Goal: Check status: Check status

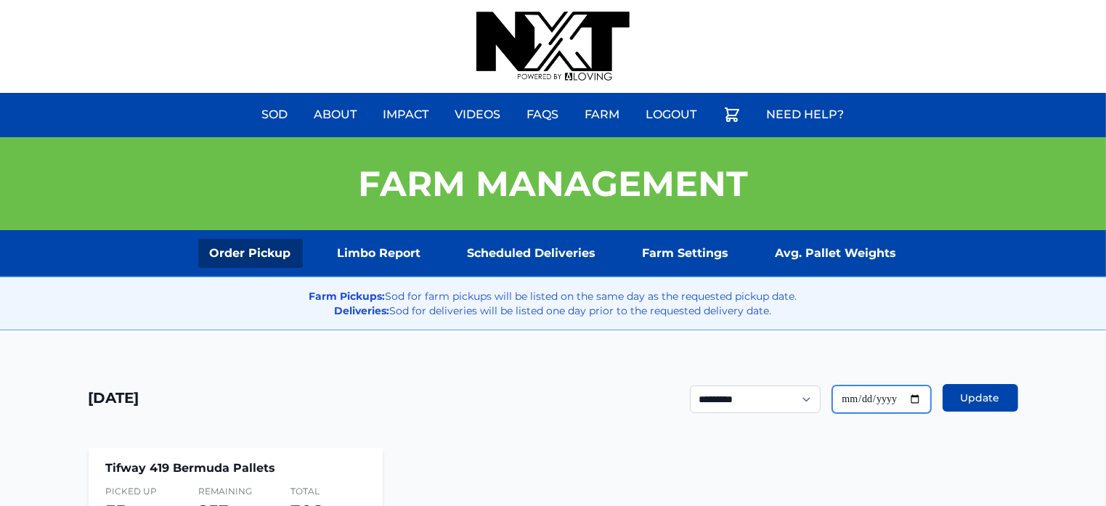
click at [917, 400] on input "**********" at bounding box center [882, 400] width 99 height 28
type input "**********"
click at [967, 392] on span "Update" at bounding box center [980, 398] width 39 height 15
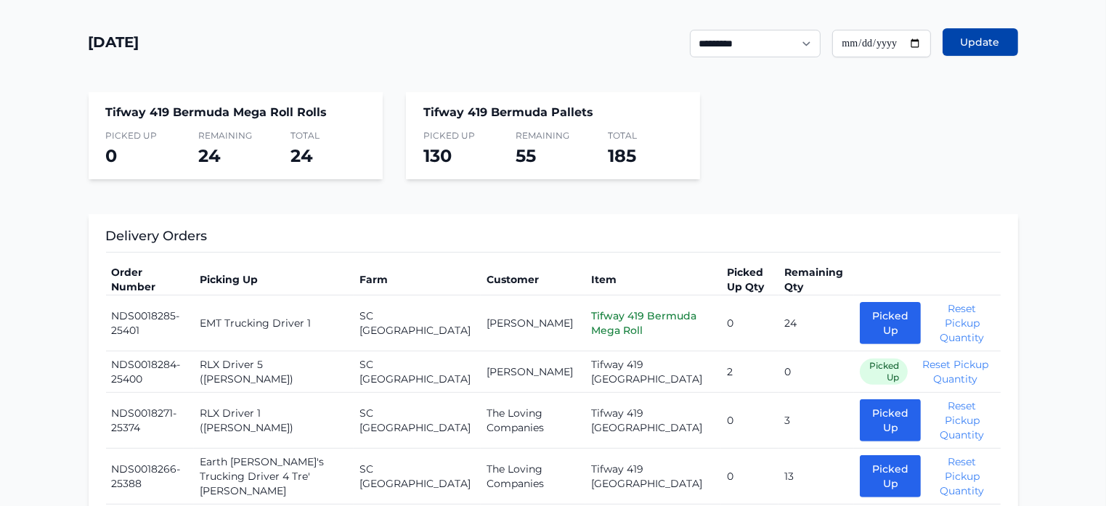
scroll to position [362, 0]
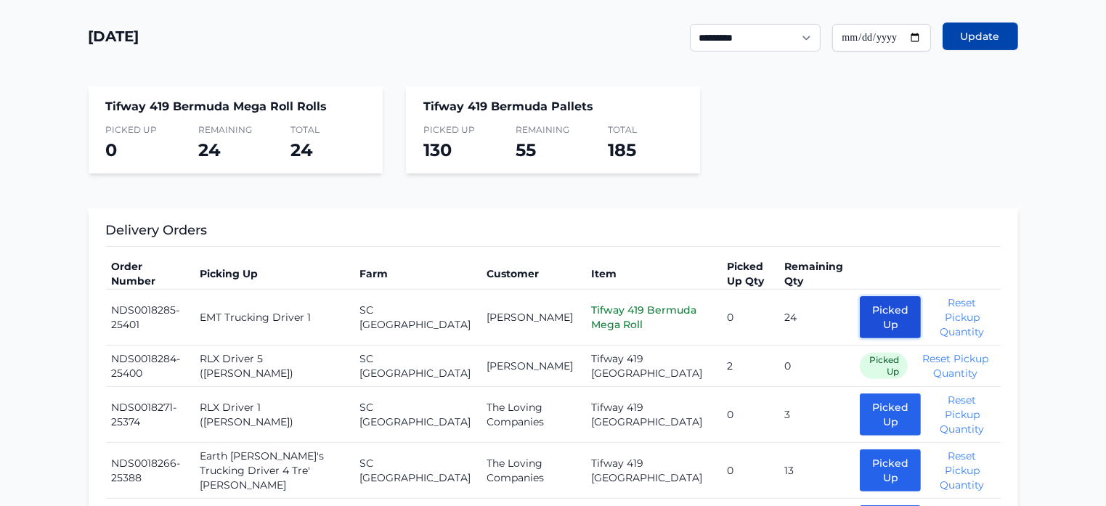
click at [860, 323] on button "Picked Up" at bounding box center [890, 317] width 61 height 42
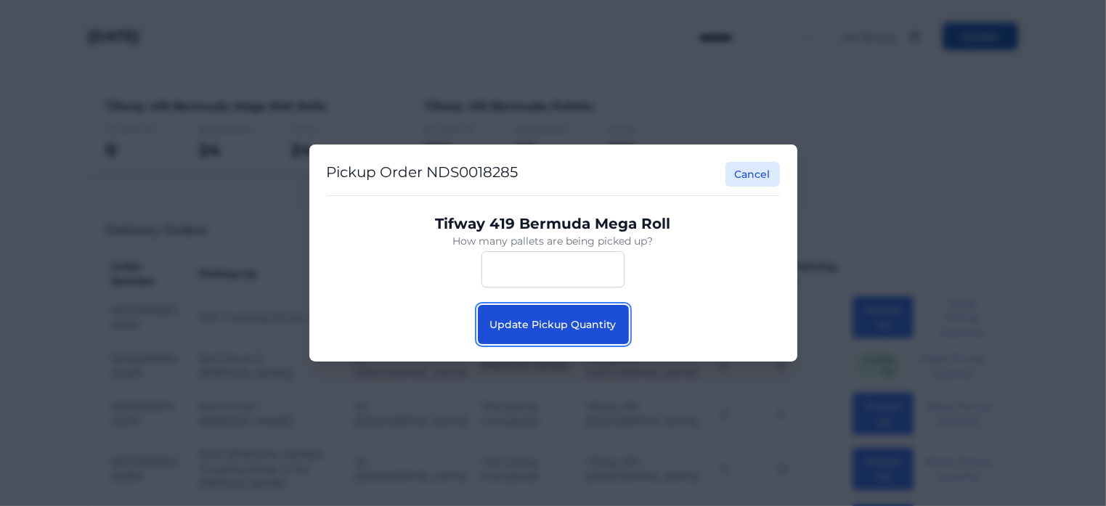
click at [581, 322] on span "Update Pickup Quantity" at bounding box center [553, 324] width 126 height 13
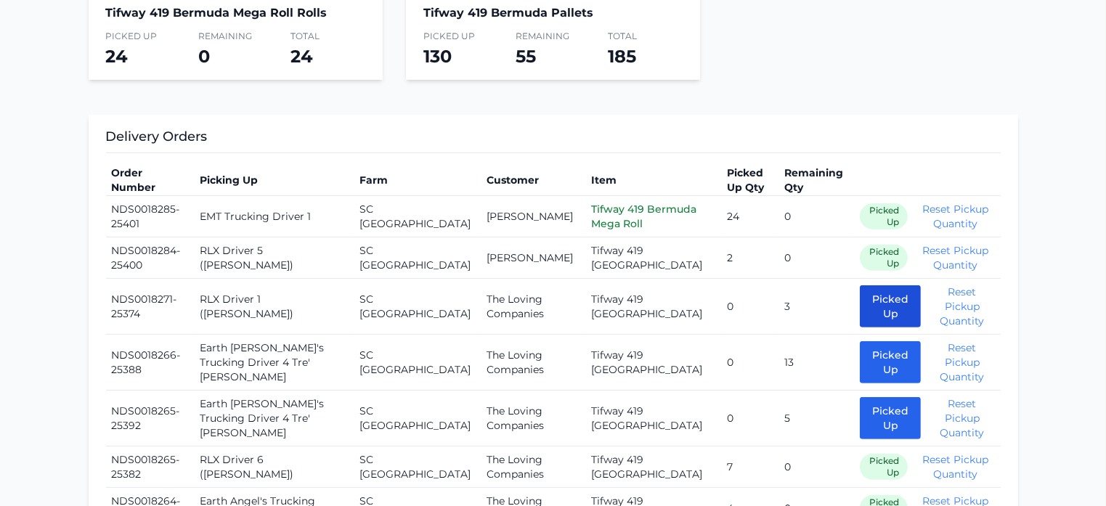
scroll to position [456, 0]
click at [860, 308] on button "Picked Up" at bounding box center [890, 306] width 61 height 42
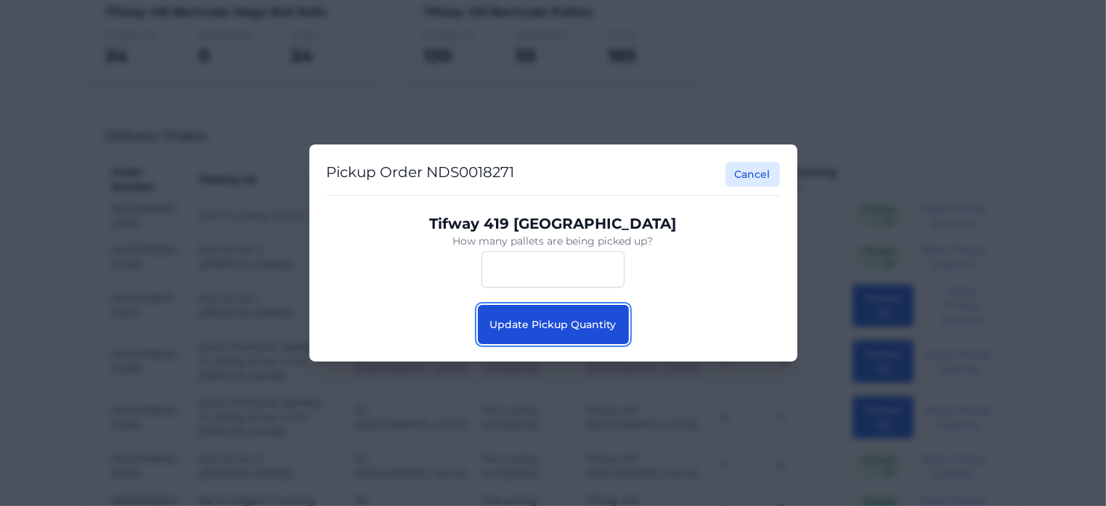
click at [614, 331] on button "Update Pickup Quantity" at bounding box center [553, 324] width 151 height 39
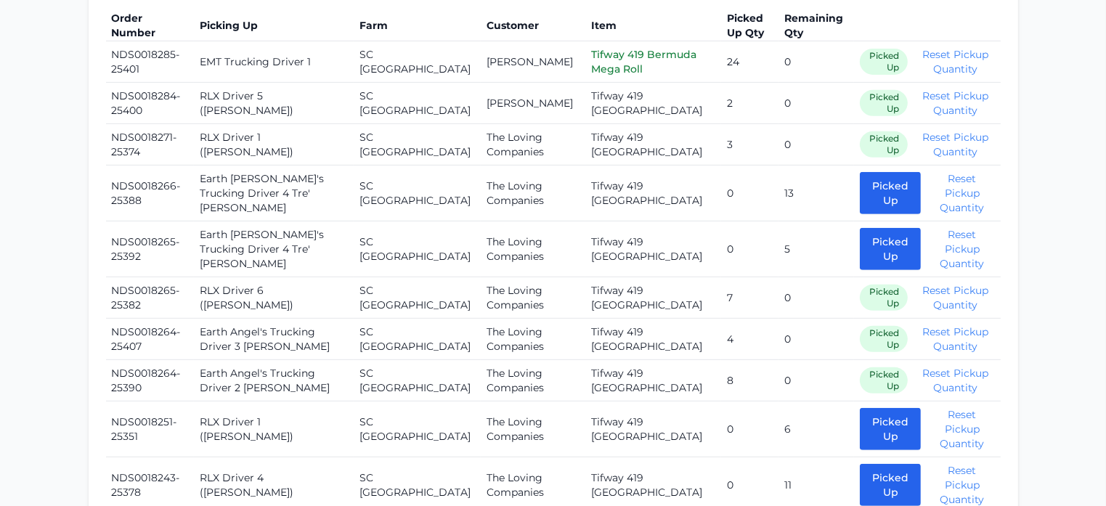
scroll to position [619, 0]
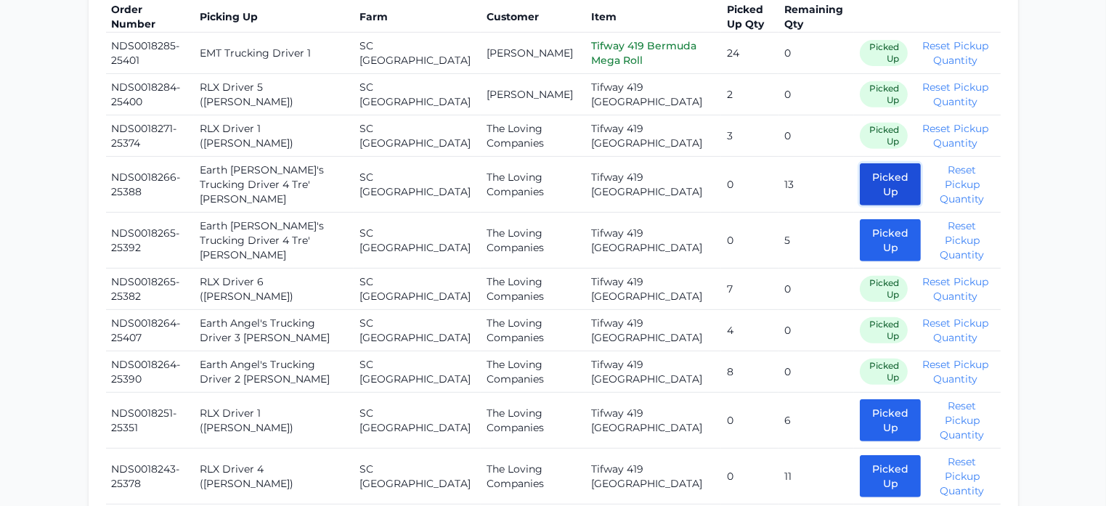
click at [872, 174] on button "Picked Up" at bounding box center [890, 184] width 61 height 42
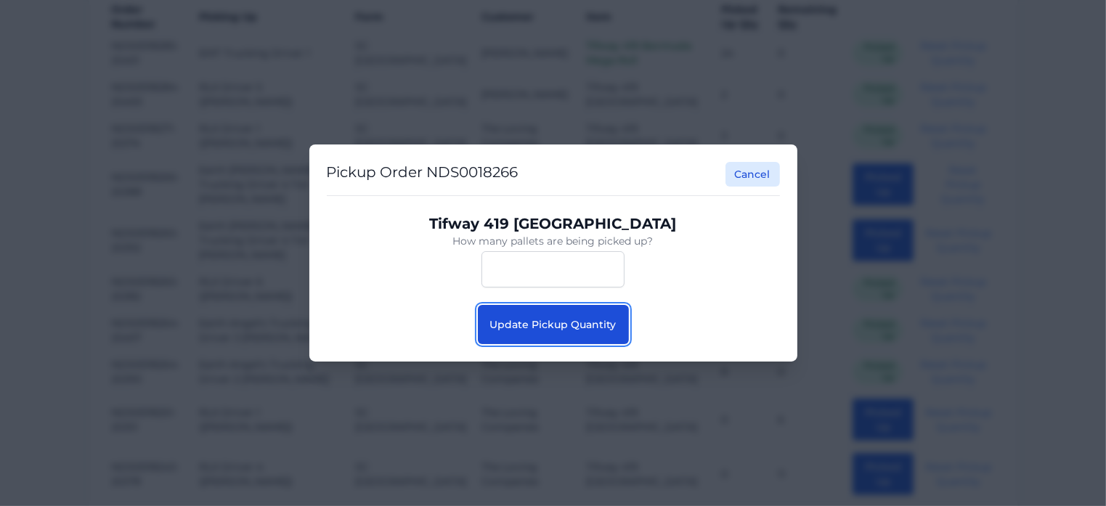
click at [580, 325] on span "Update Pickup Quantity" at bounding box center [553, 324] width 126 height 13
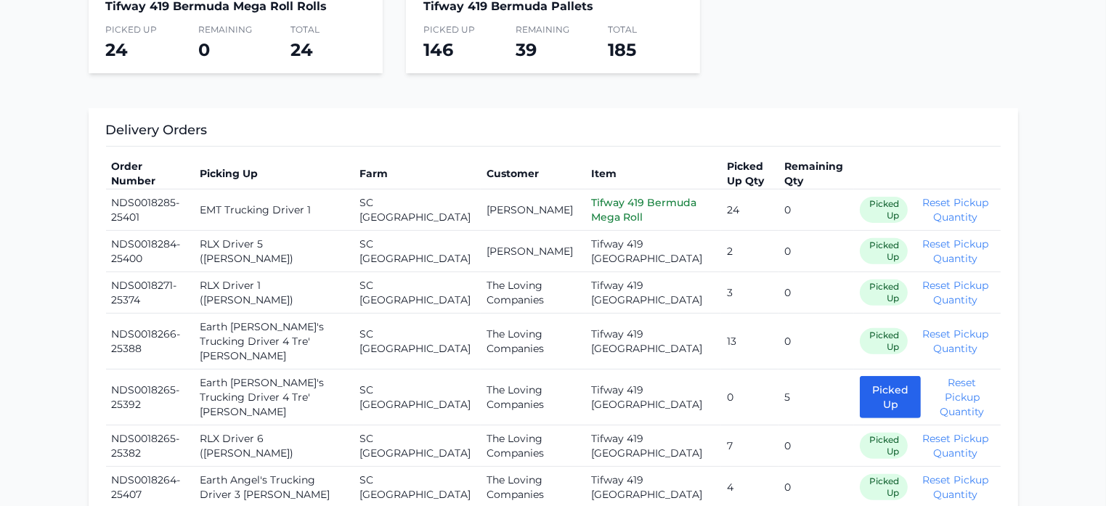
scroll to position [465, 0]
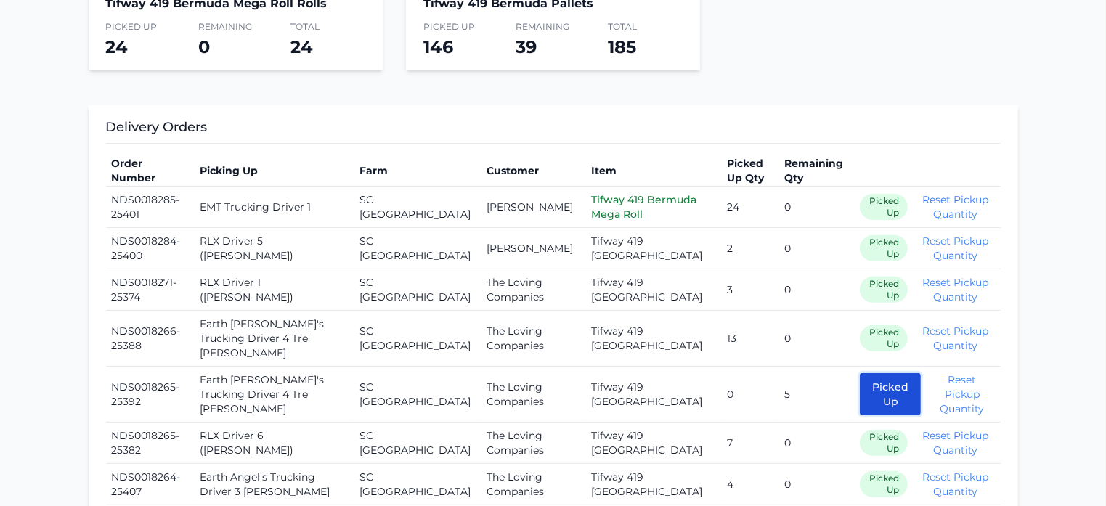
click at [860, 386] on button "Picked Up" at bounding box center [890, 394] width 61 height 42
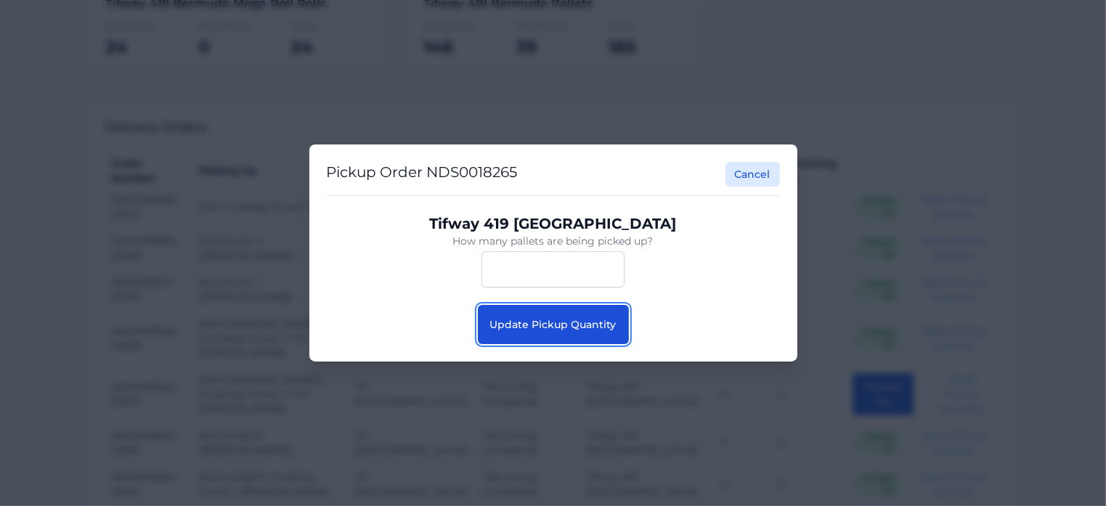
click at [572, 322] on span "Update Pickup Quantity" at bounding box center [553, 324] width 126 height 13
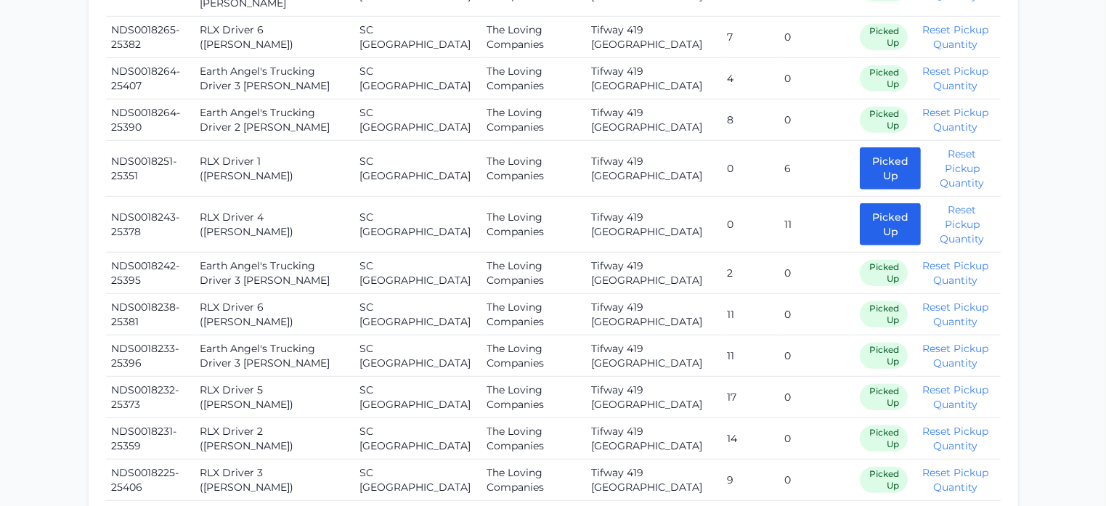
scroll to position [888, 0]
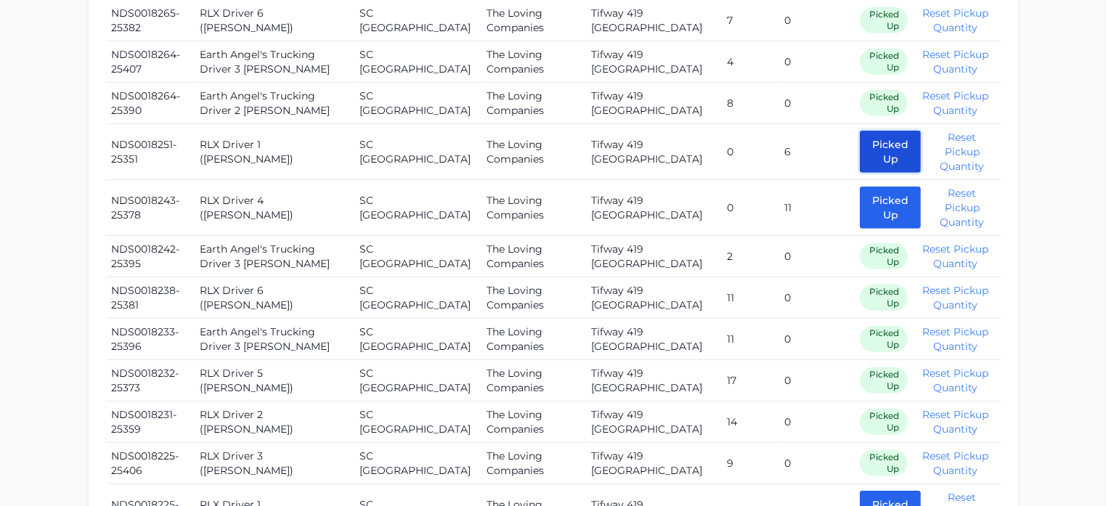
click at [867, 131] on button "Picked Up" at bounding box center [890, 152] width 61 height 42
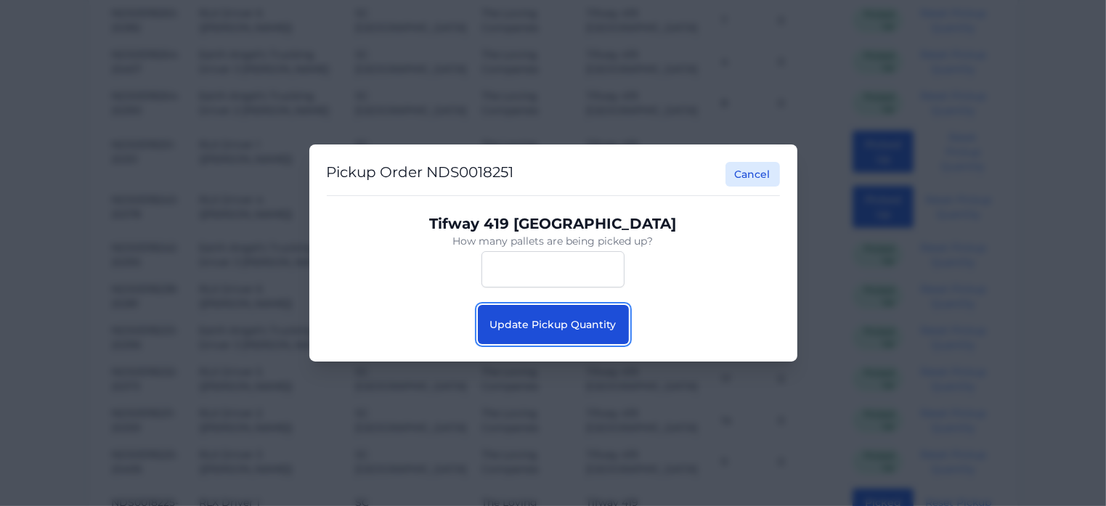
click at [571, 320] on span "Update Pickup Quantity" at bounding box center [553, 324] width 126 height 13
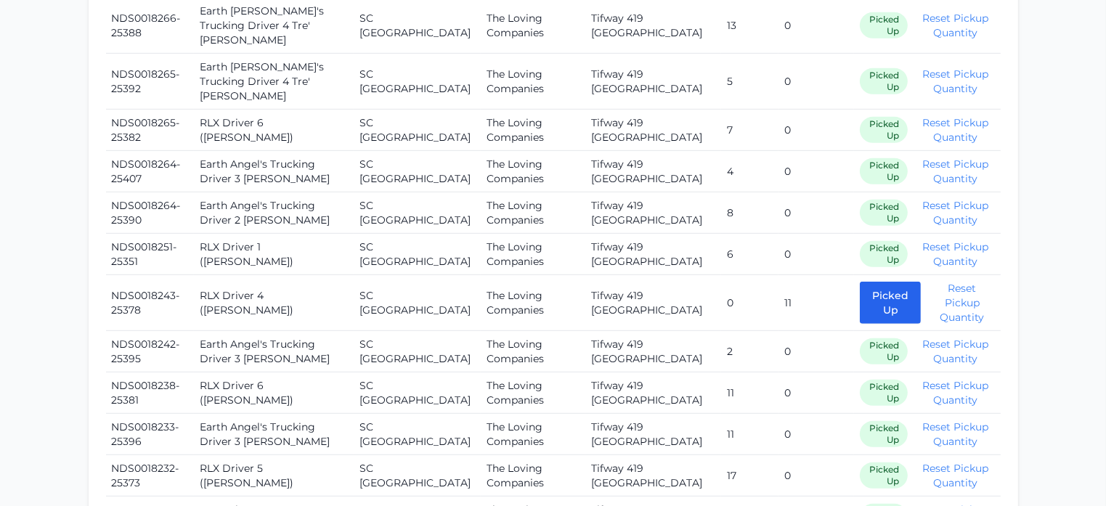
scroll to position [805, 0]
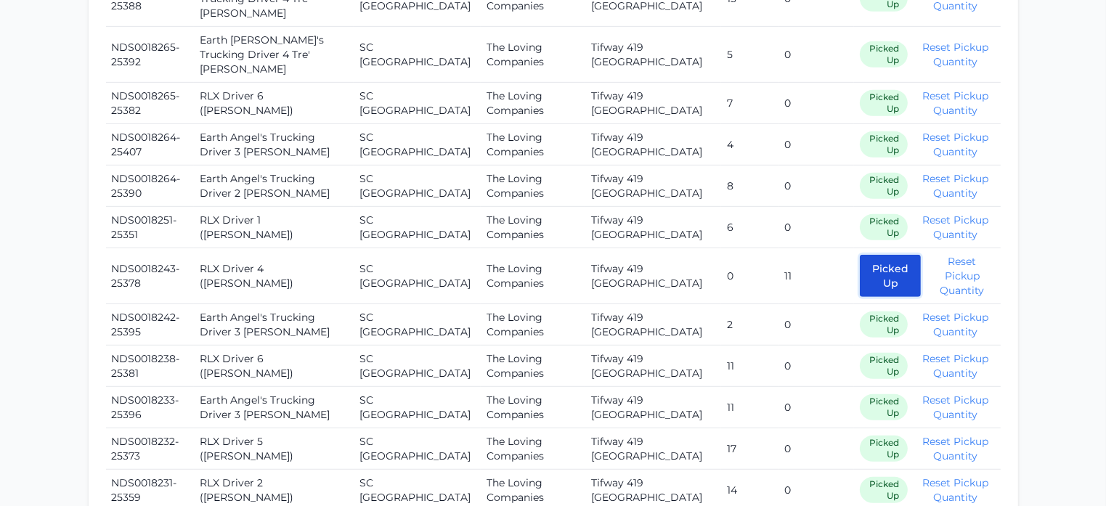
click at [860, 258] on button "Picked Up" at bounding box center [890, 276] width 61 height 42
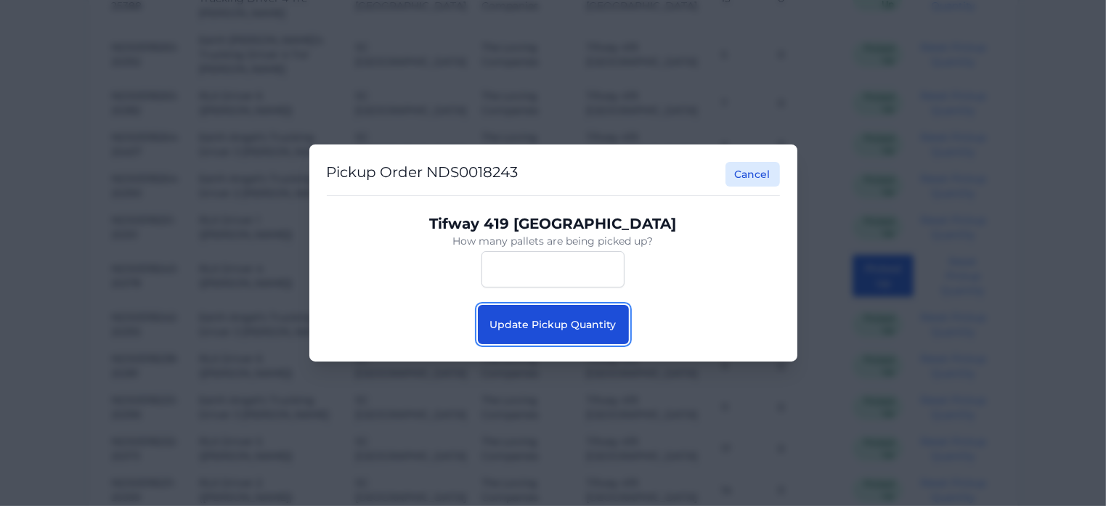
click at [599, 338] on button "Update Pickup Quantity" at bounding box center [553, 324] width 151 height 39
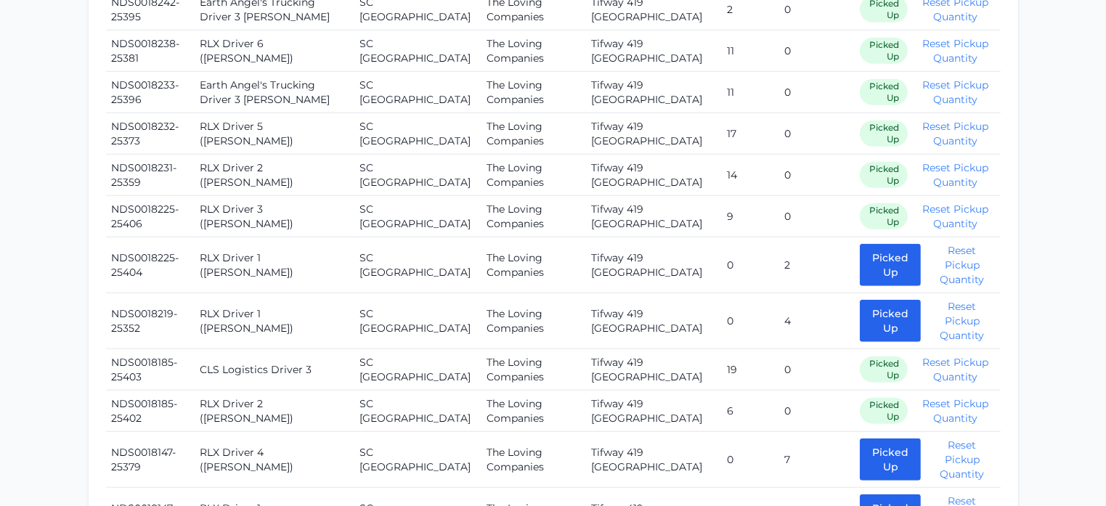
scroll to position [1110, 0]
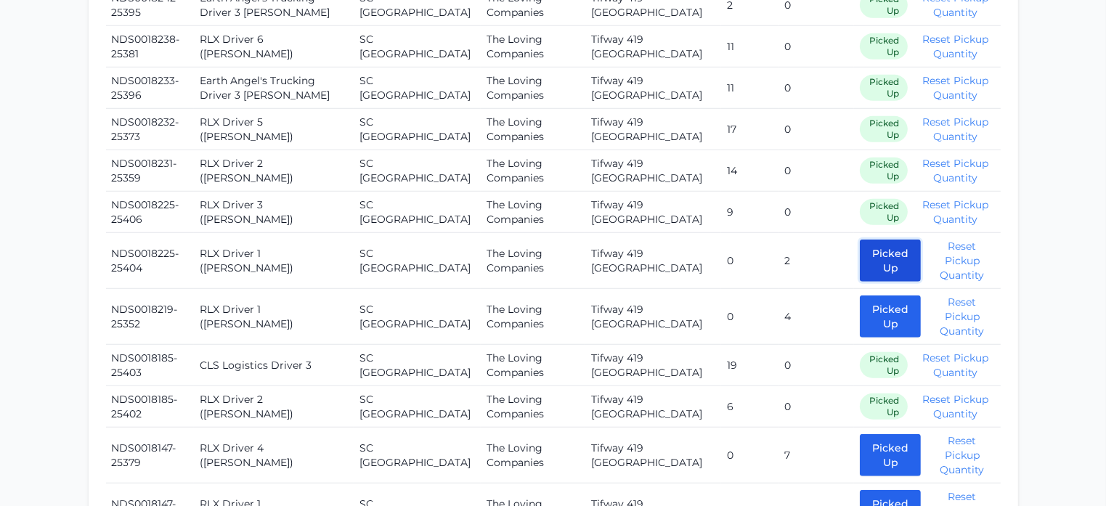
click at [860, 240] on button "Picked Up" at bounding box center [890, 261] width 61 height 42
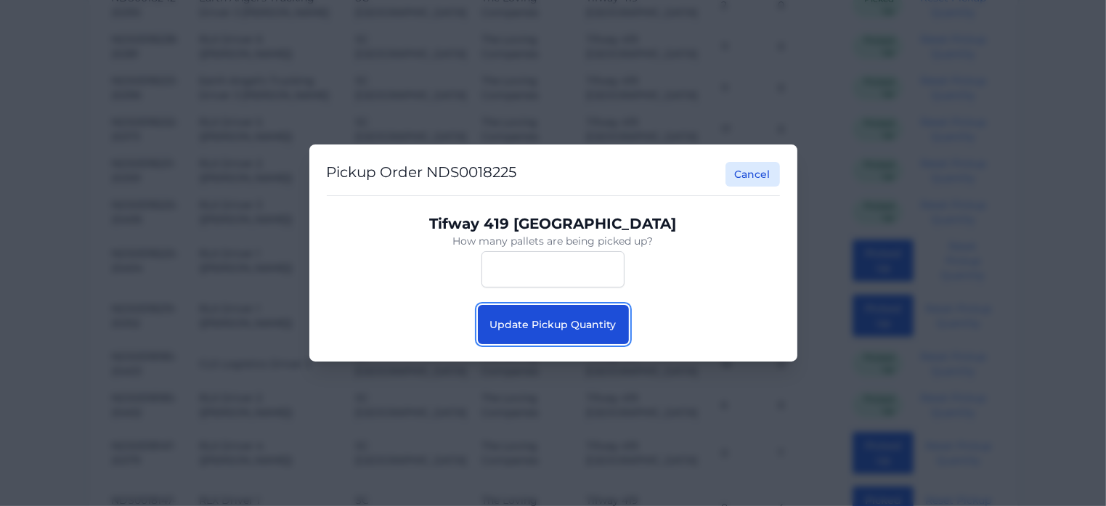
click at [543, 319] on span "Update Pickup Quantity" at bounding box center [553, 324] width 126 height 13
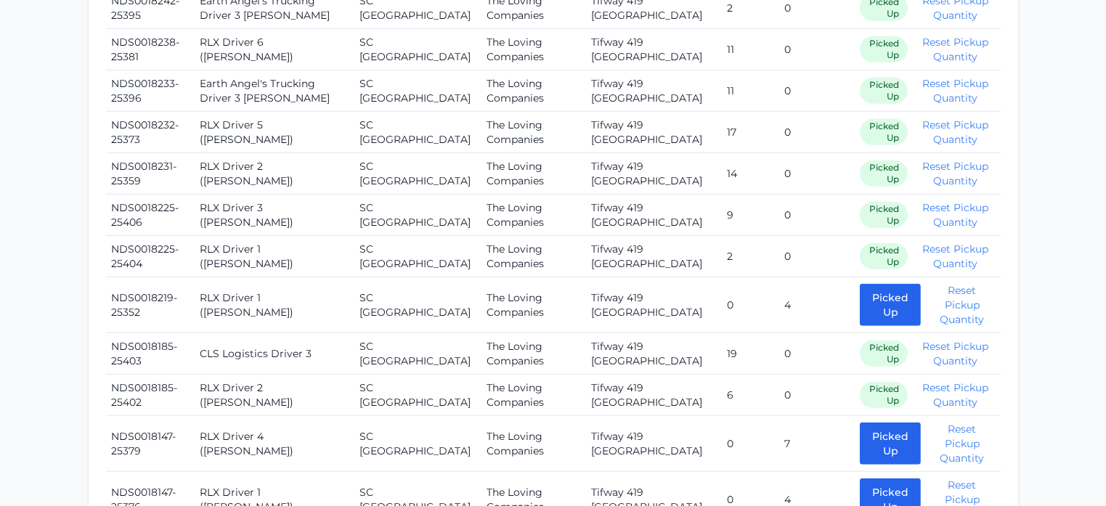
scroll to position [1124, 0]
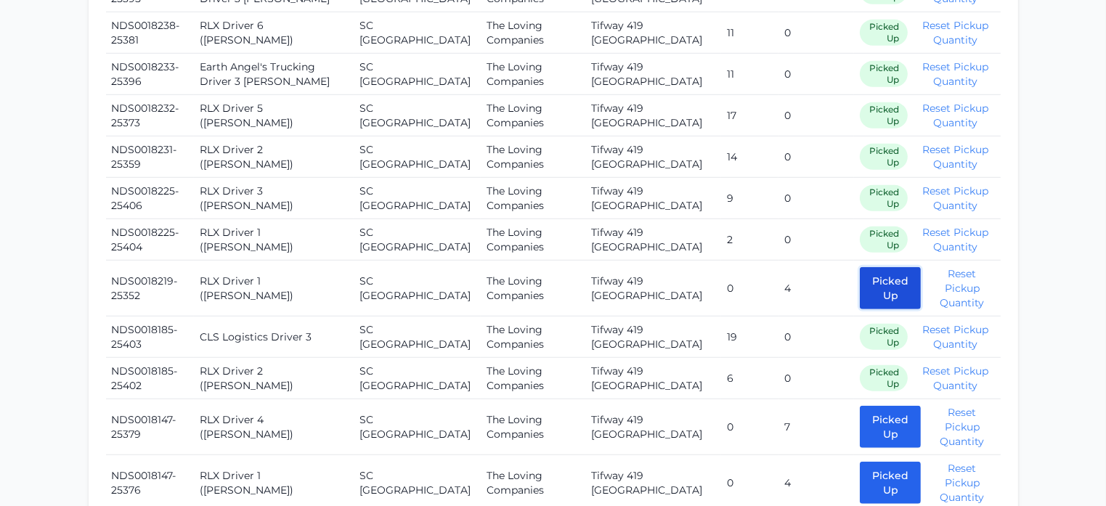
click at [860, 267] on button "Picked Up" at bounding box center [890, 288] width 61 height 42
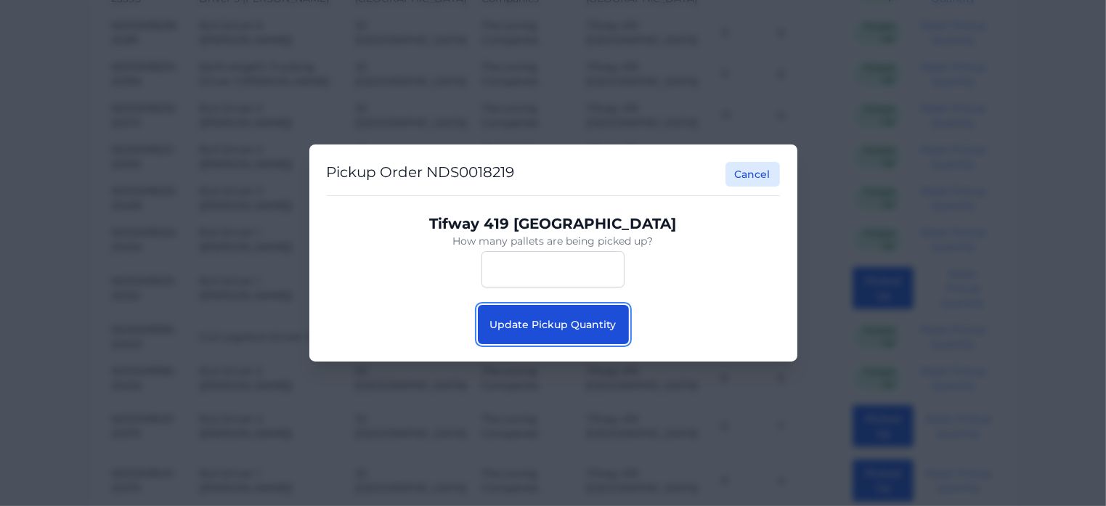
click at [542, 328] on span "Update Pickup Quantity" at bounding box center [553, 324] width 126 height 13
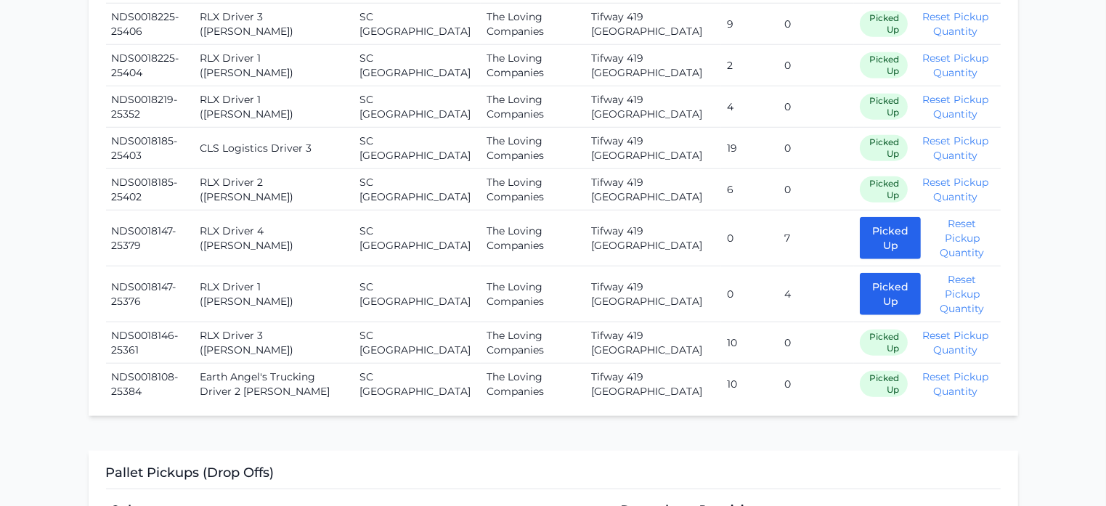
scroll to position [1322, 0]
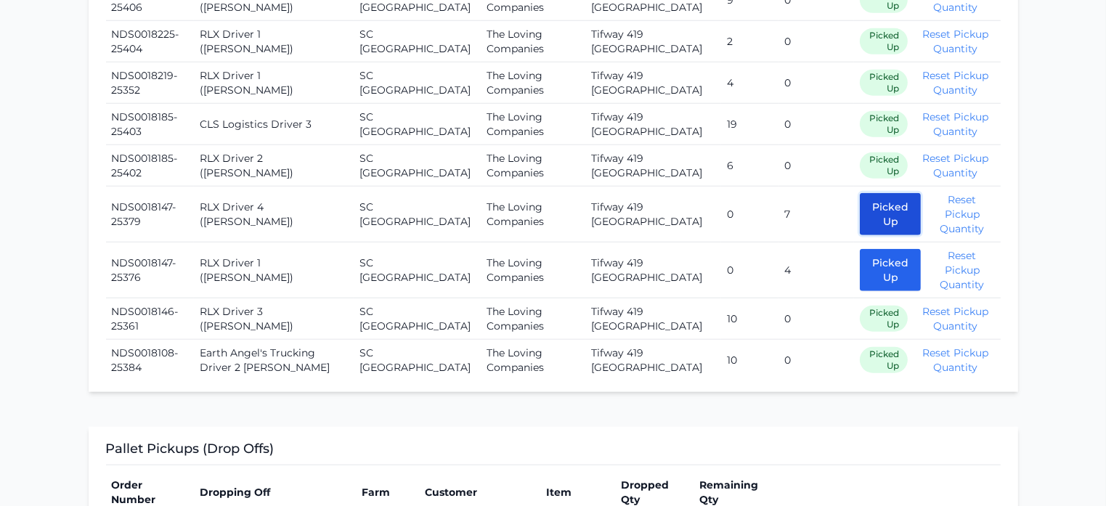
click at [860, 193] on button "Picked Up" at bounding box center [890, 214] width 61 height 42
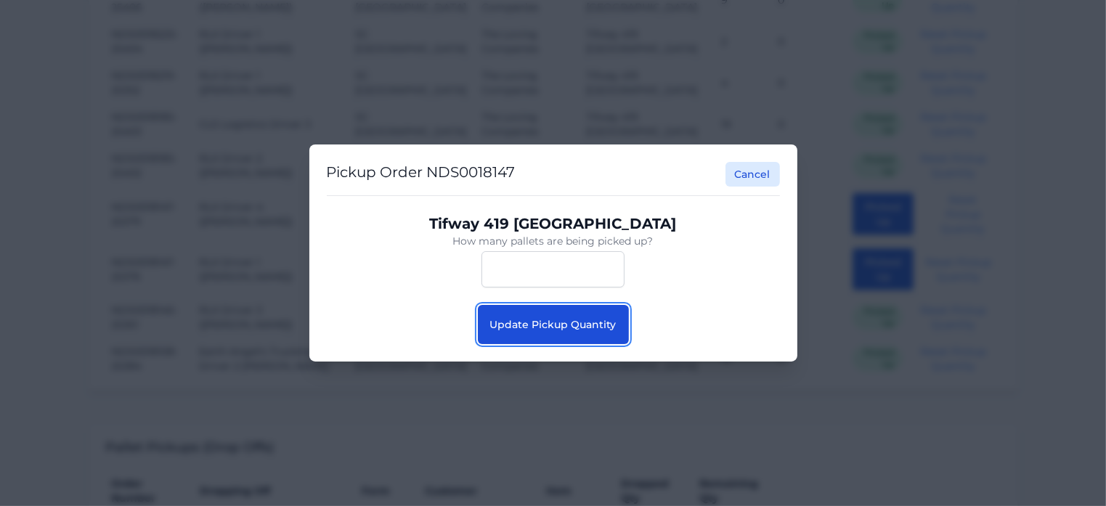
click at [564, 325] on span "Update Pickup Quantity" at bounding box center [553, 324] width 126 height 13
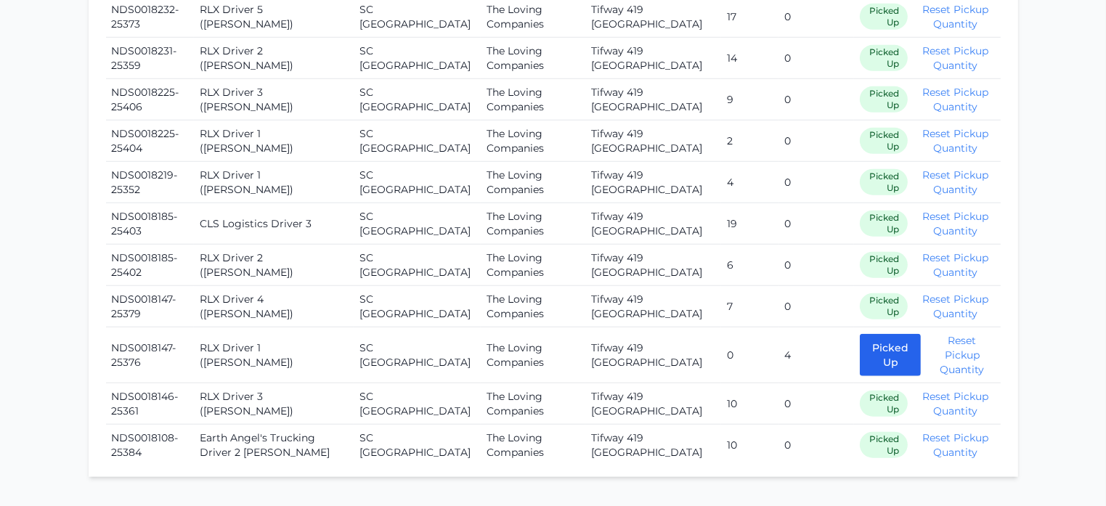
scroll to position [1261, 0]
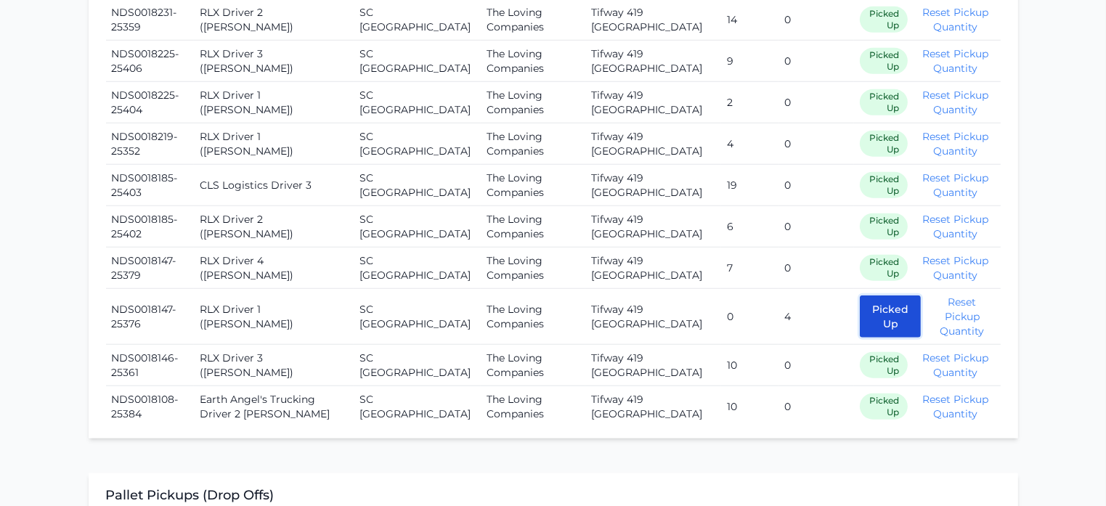
click at [860, 296] on button "Picked Up" at bounding box center [890, 317] width 61 height 42
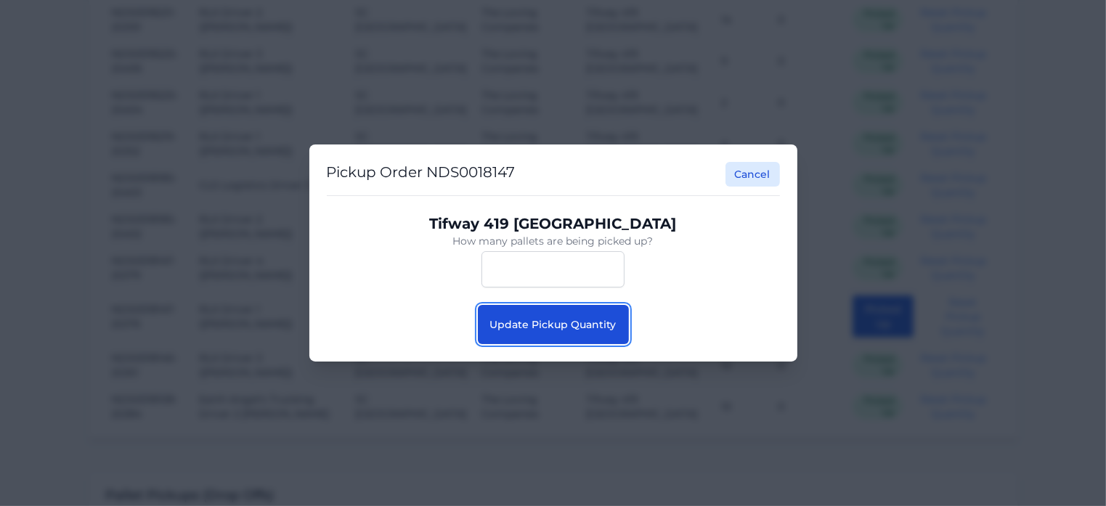
click at [542, 339] on button "Update Pickup Quantity" at bounding box center [553, 324] width 151 height 39
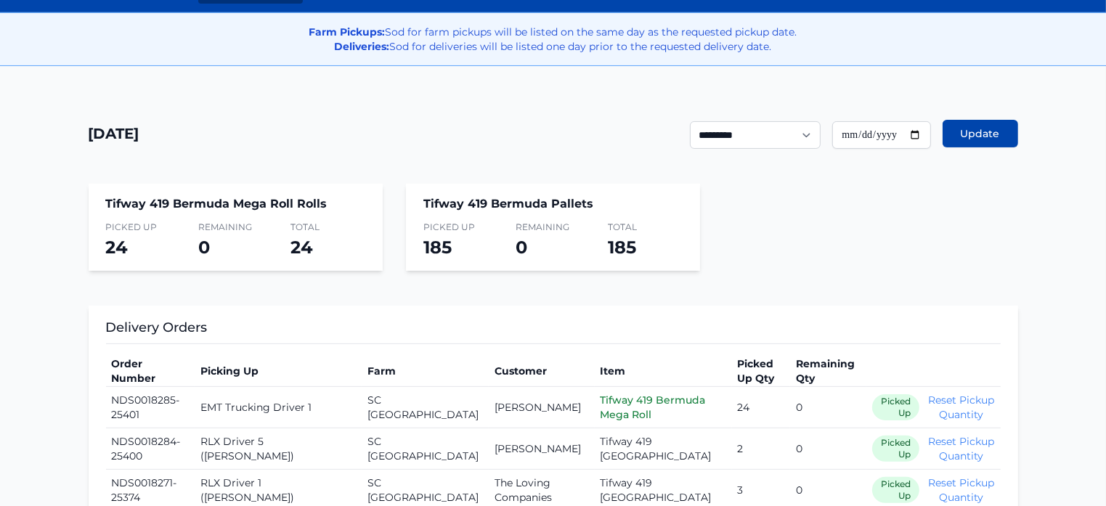
scroll to position [264, 0]
click at [912, 136] on input "**********" at bounding box center [882, 135] width 99 height 28
type input "**********"
click at [951, 131] on button "Update" at bounding box center [981, 134] width 76 height 28
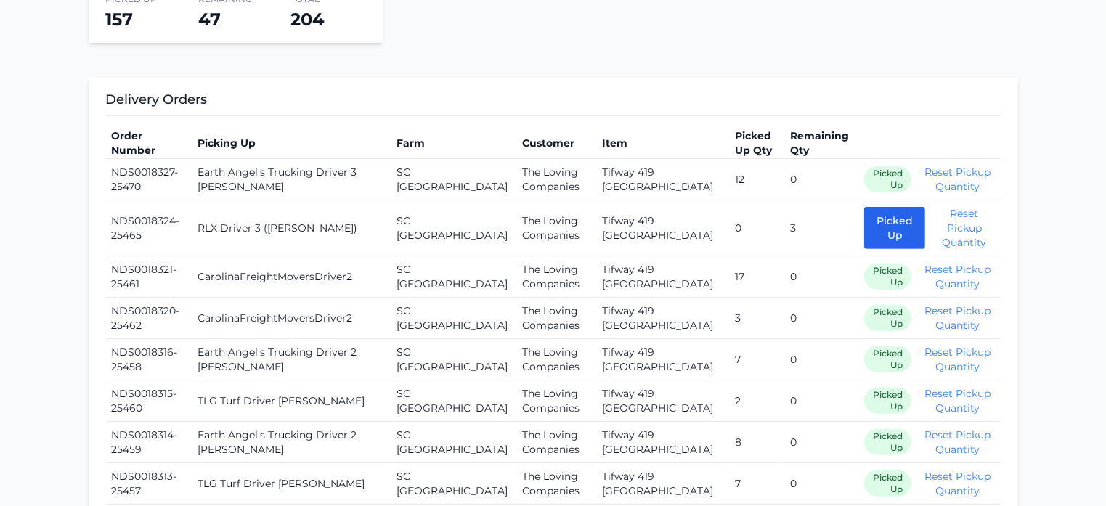
scroll to position [500, 0]
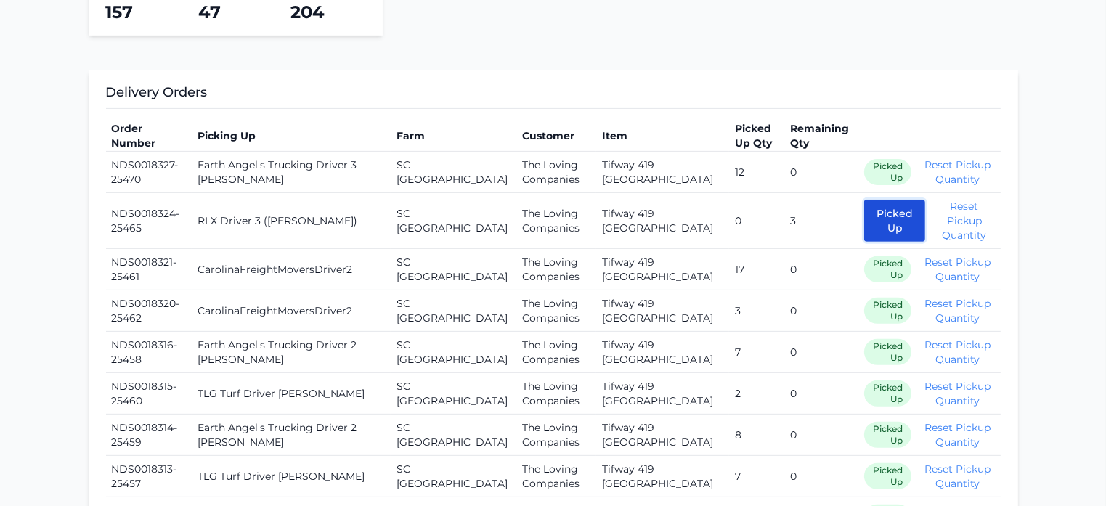
click at [864, 229] on button "Picked Up" at bounding box center [894, 221] width 61 height 42
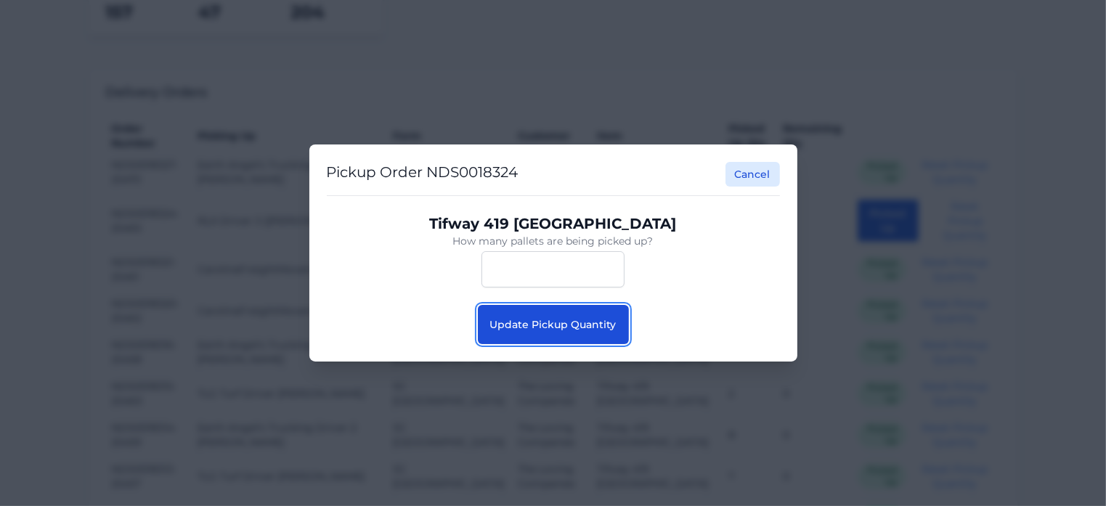
click at [569, 322] on span "Update Pickup Quantity" at bounding box center [553, 324] width 126 height 13
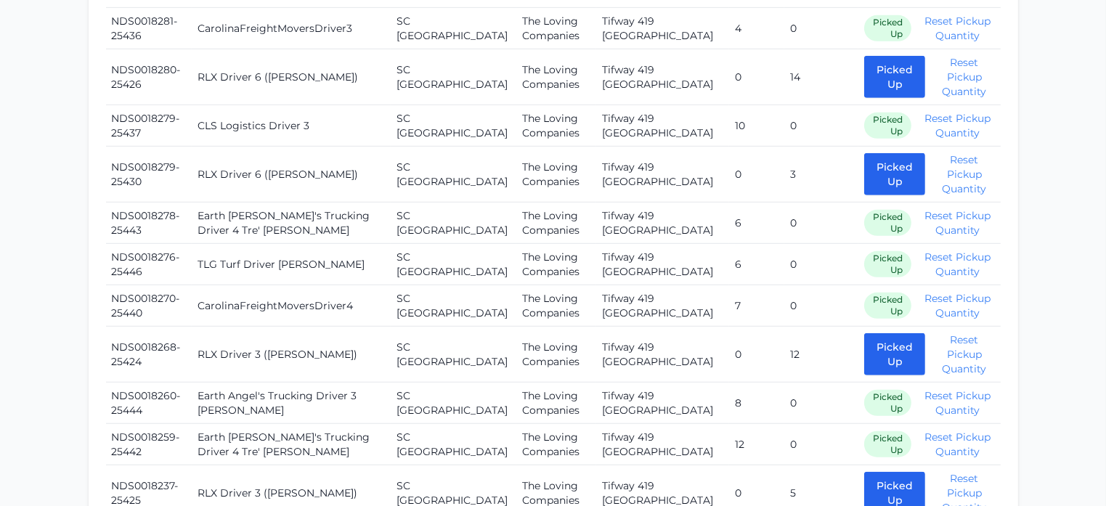
scroll to position [976, 0]
click at [864, 71] on button "Picked Up" at bounding box center [894, 75] width 61 height 42
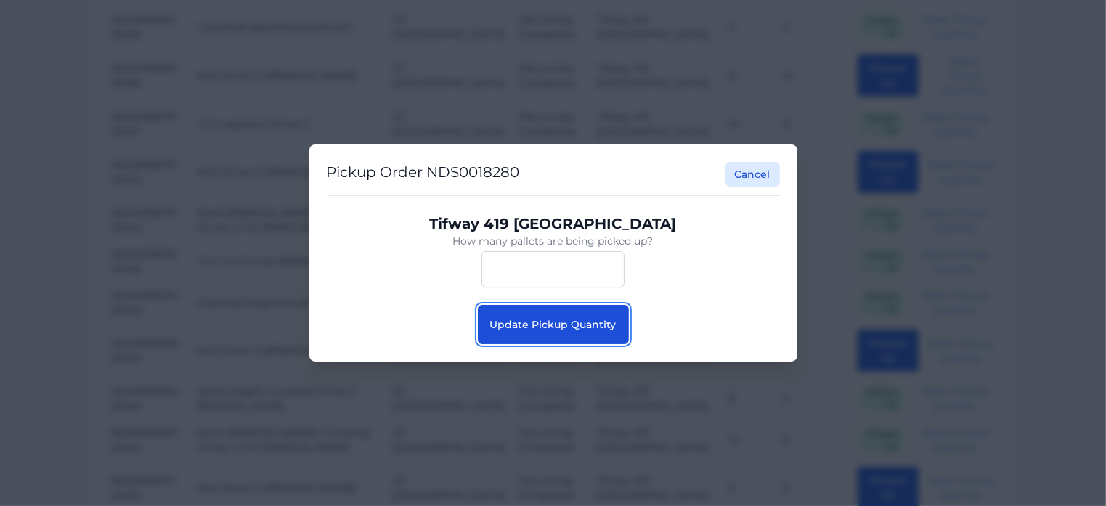
click at [562, 317] on button "Update Pickup Quantity" at bounding box center [553, 324] width 151 height 39
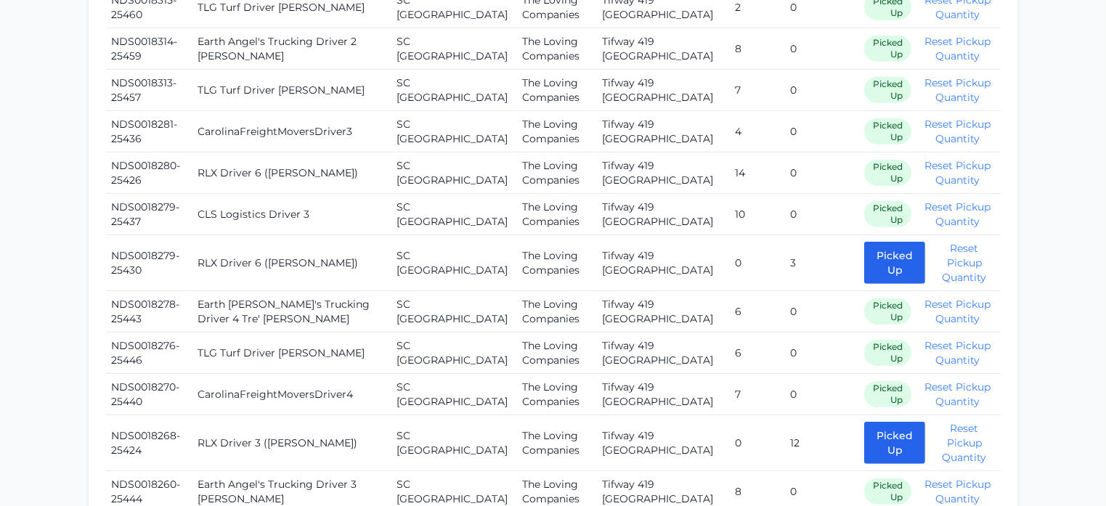
scroll to position [877, 0]
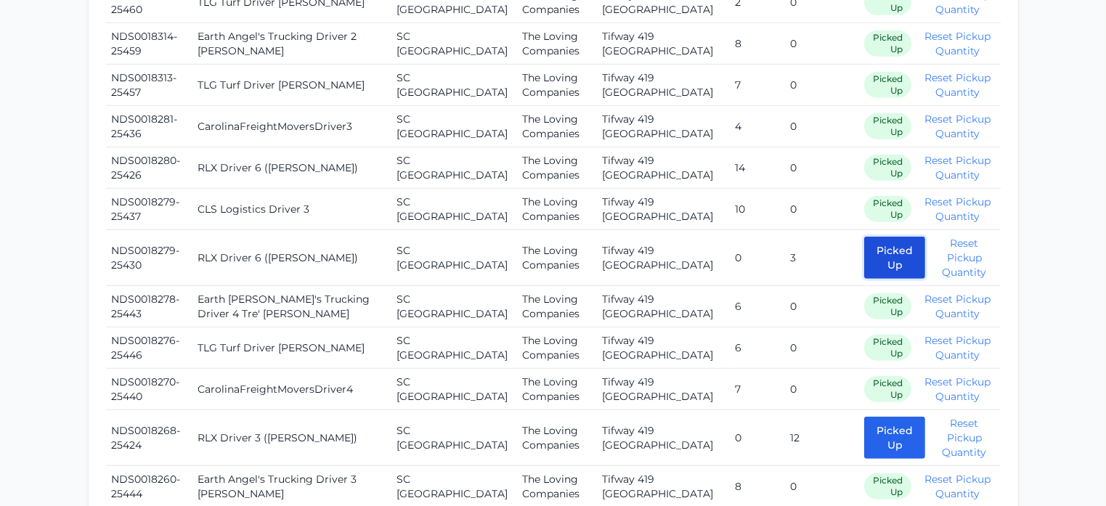
click at [864, 248] on button "Picked Up" at bounding box center [894, 258] width 61 height 42
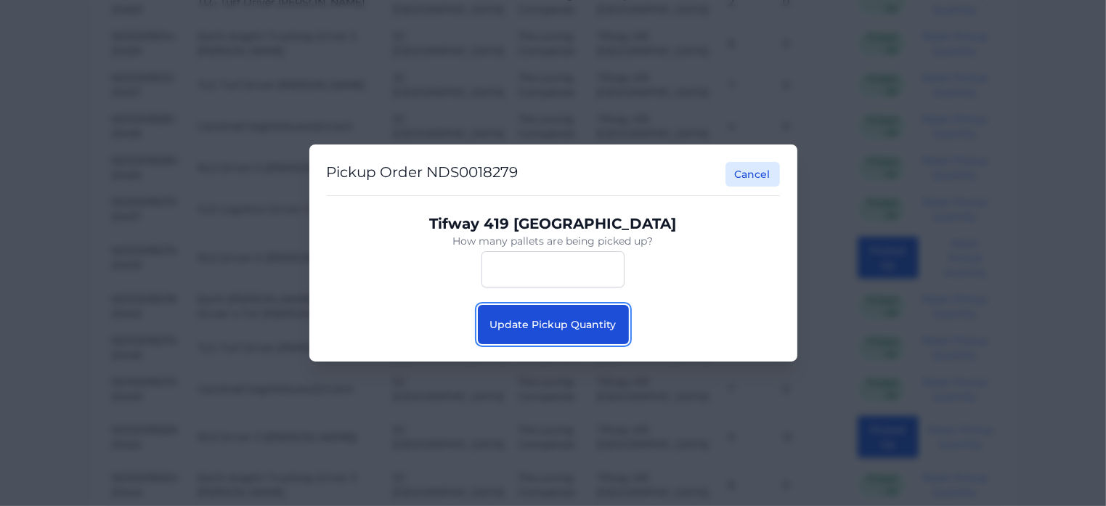
click at [570, 333] on button "Update Pickup Quantity" at bounding box center [553, 324] width 151 height 39
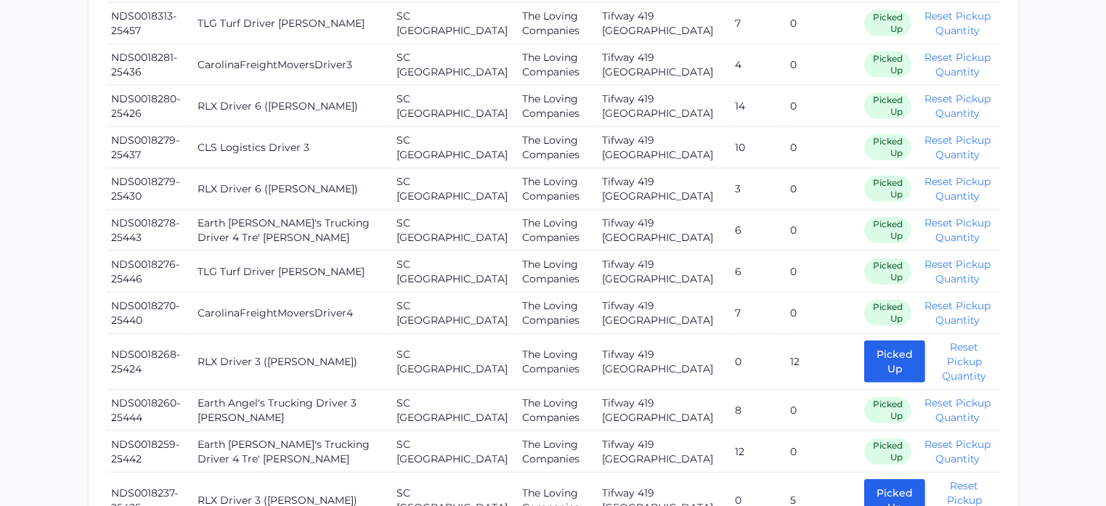
scroll to position [942, 0]
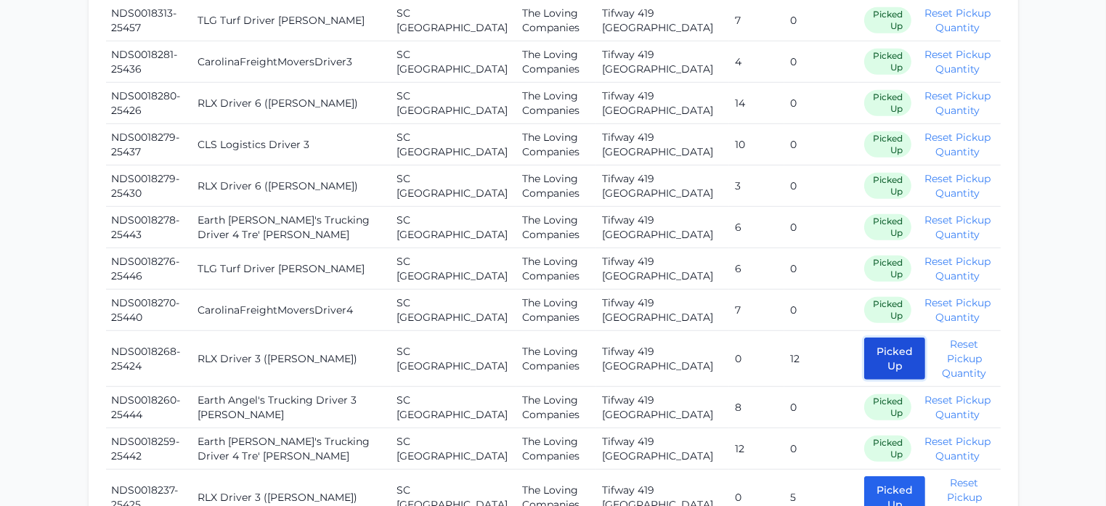
click at [864, 358] on button "Picked Up" at bounding box center [894, 359] width 61 height 42
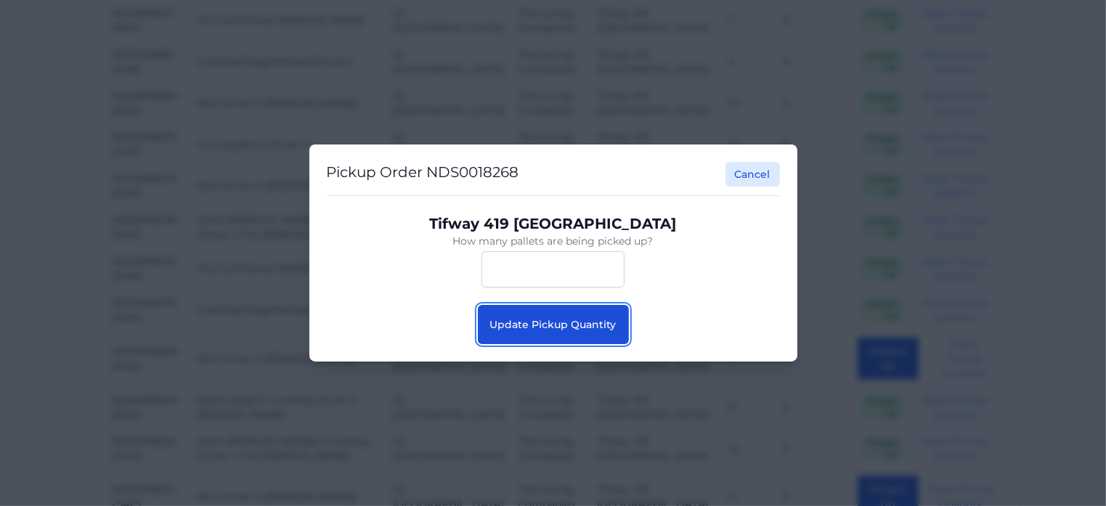
click at [573, 324] on span "Update Pickup Quantity" at bounding box center [553, 324] width 126 height 13
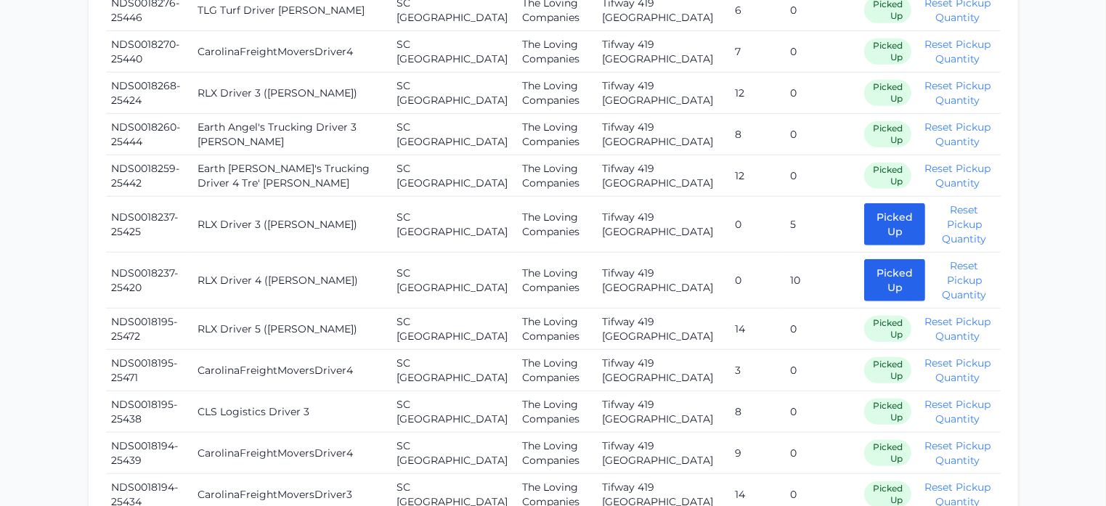
scroll to position [1200, 0]
click at [864, 229] on button "Picked Up" at bounding box center [894, 224] width 61 height 42
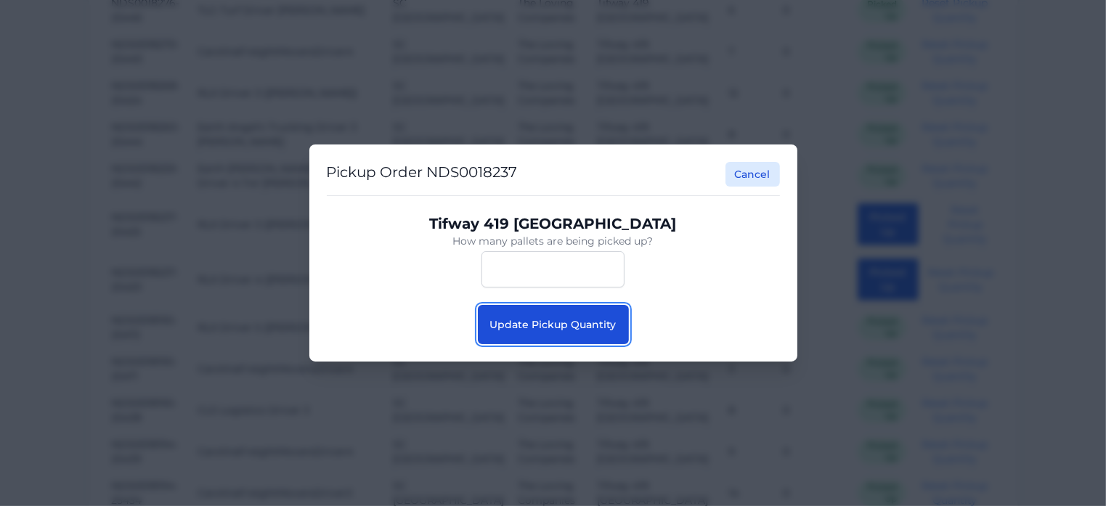
click at [583, 328] on span "Update Pickup Quantity" at bounding box center [553, 324] width 126 height 13
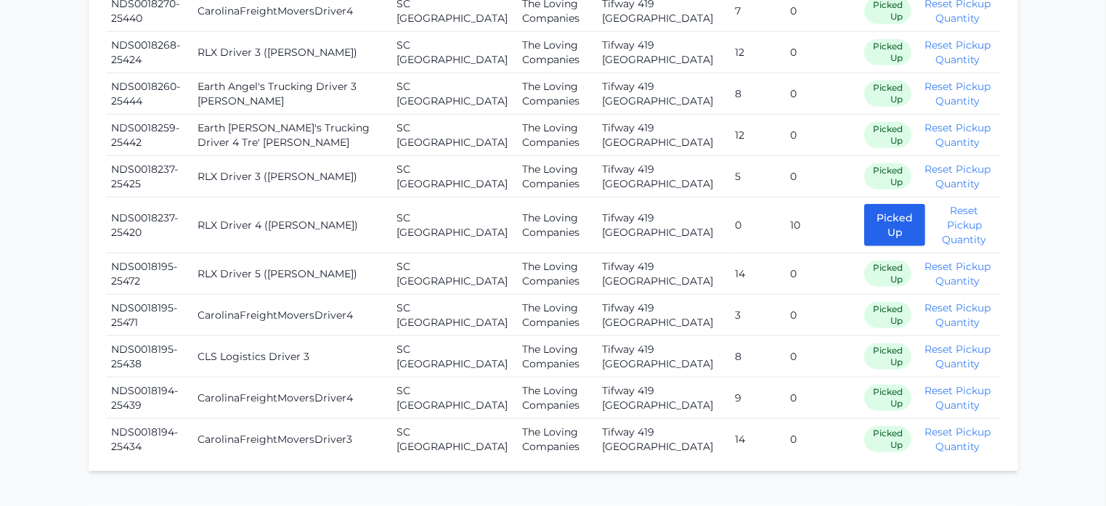
scroll to position [1264, 0]
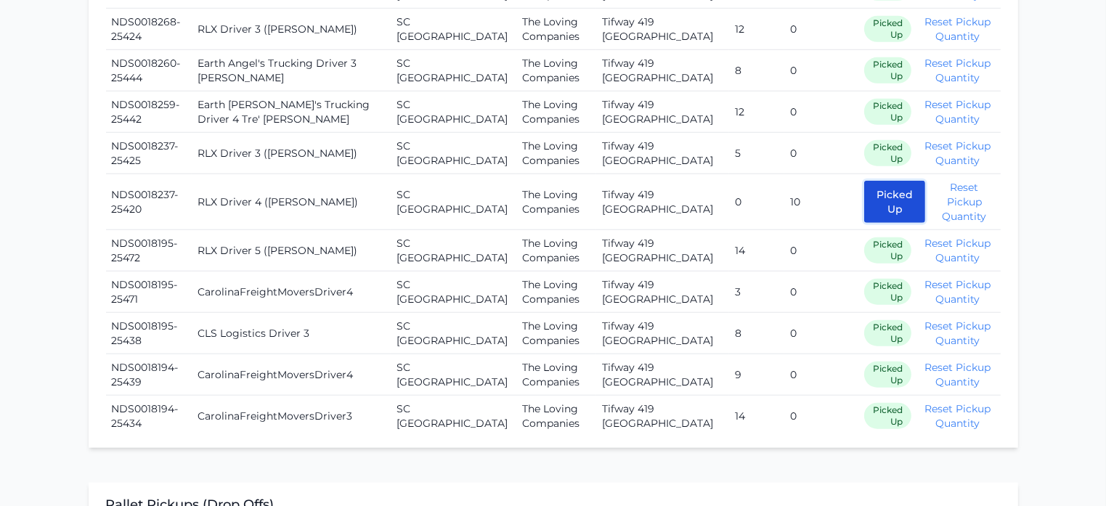
click at [864, 200] on button "Picked Up" at bounding box center [894, 202] width 61 height 42
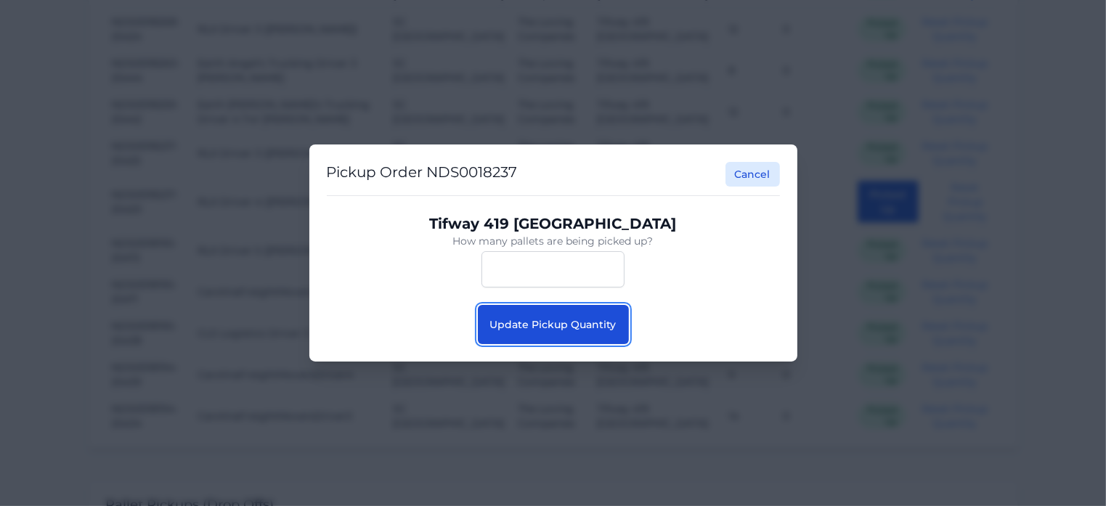
click at [564, 325] on span "Update Pickup Quantity" at bounding box center [553, 324] width 126 height 13
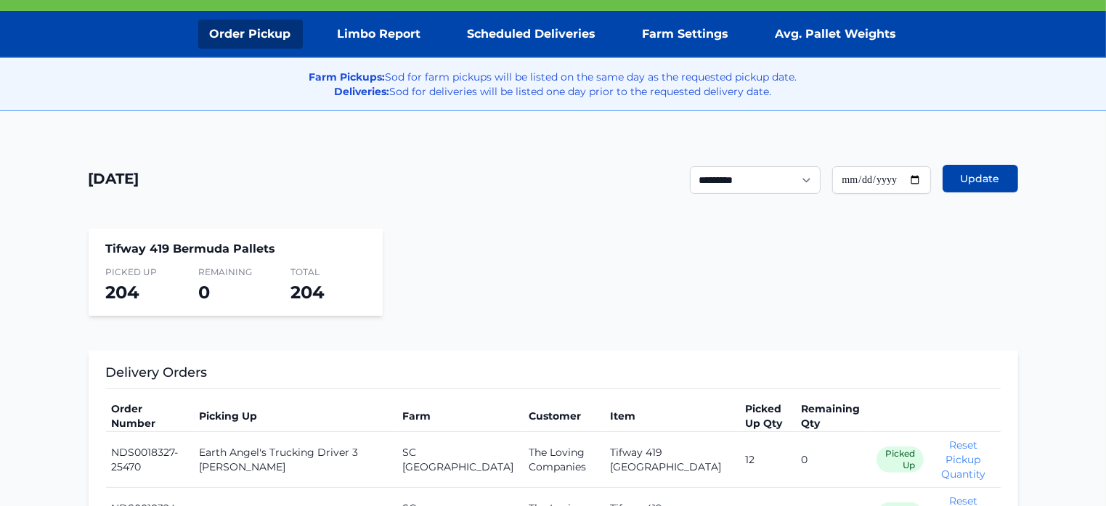
scroll to position [224, 0]
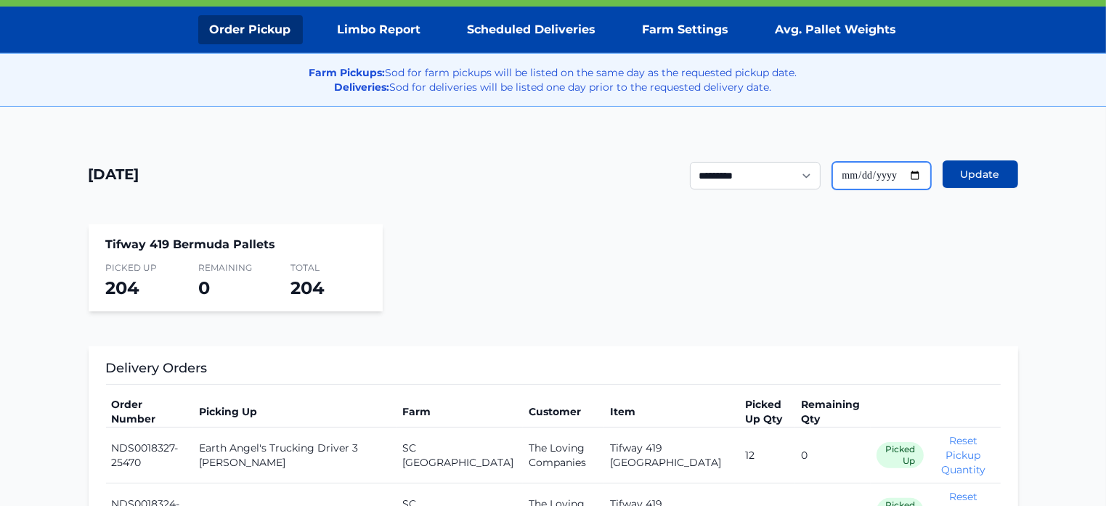
click at [917, 174] on input "**********" at bounding box center [882, 176] width 99 height 28
type input "**********"
click at [955, 179] on button "Update" at bounding box center [981, 175] width 76 height 28
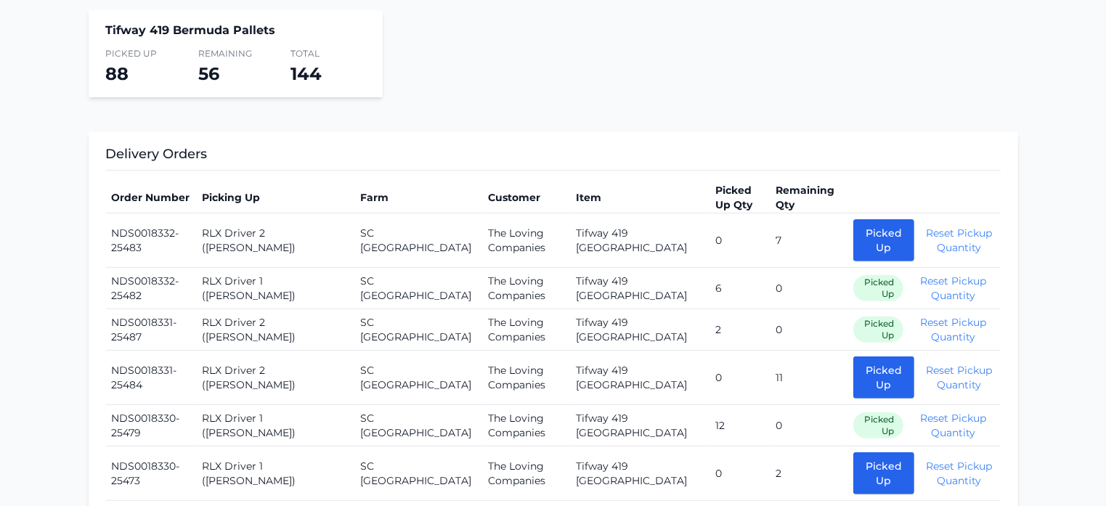
scroll to position [450, 0]
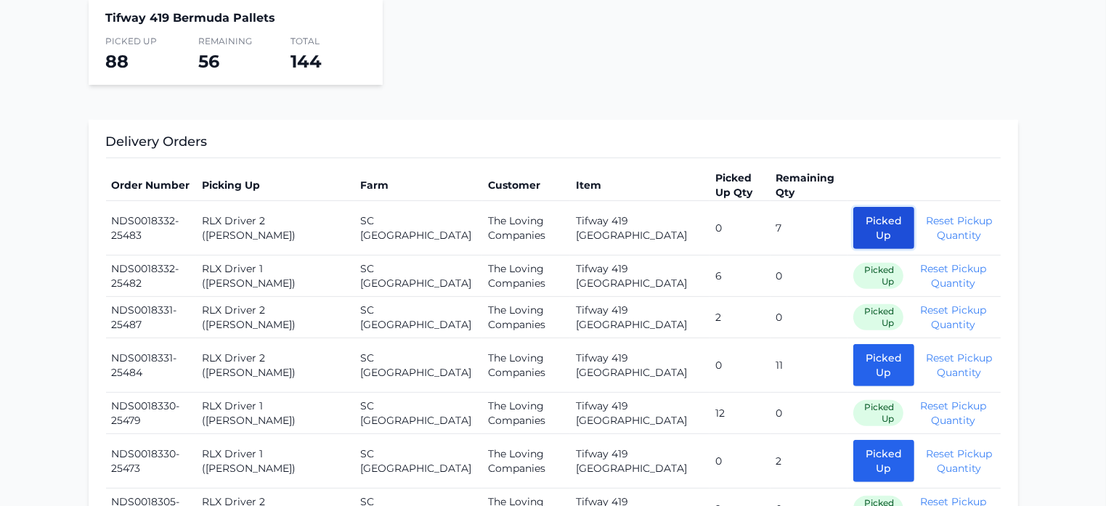
click at [854, 224] on button "Picked Up" at bounding box center [884, 228] width 61 height 42
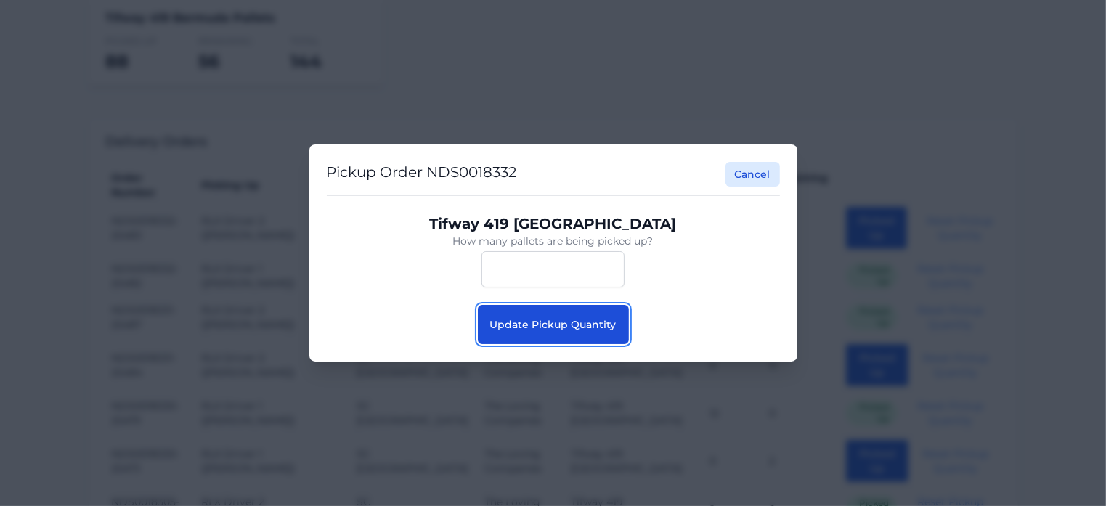
click at [564, 322] on span "Update Pickup Quantity" at bounding box center [553, 324] width 126 height 13
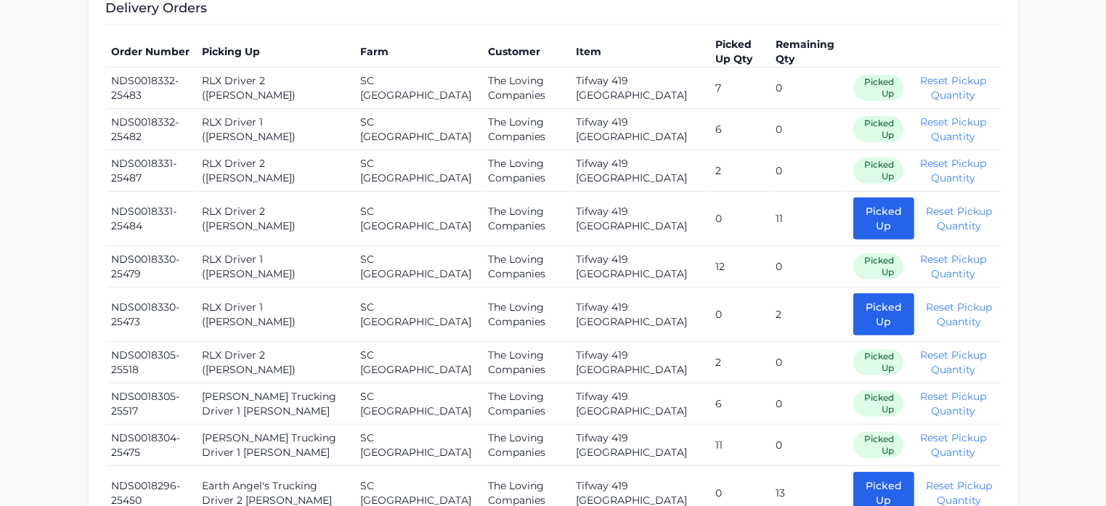
scroll to position [590, 0]
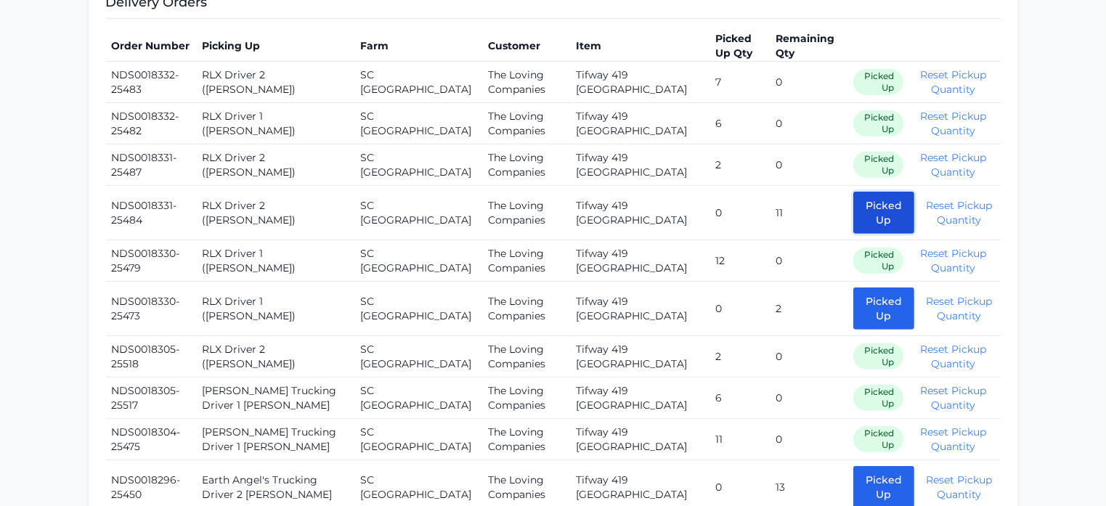
click at [854, 216] on button "Picked Up" at bounding box center [884, 213] width 61 height 42
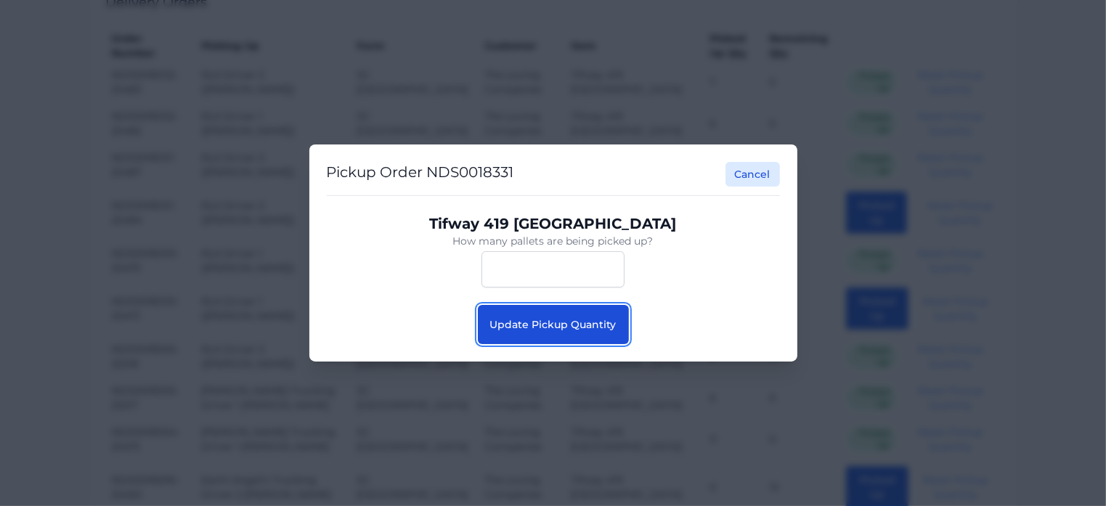
click at [581, 325] on span "Update Pickup Quantity" at bounding box center [553, 324] width 126 height 13
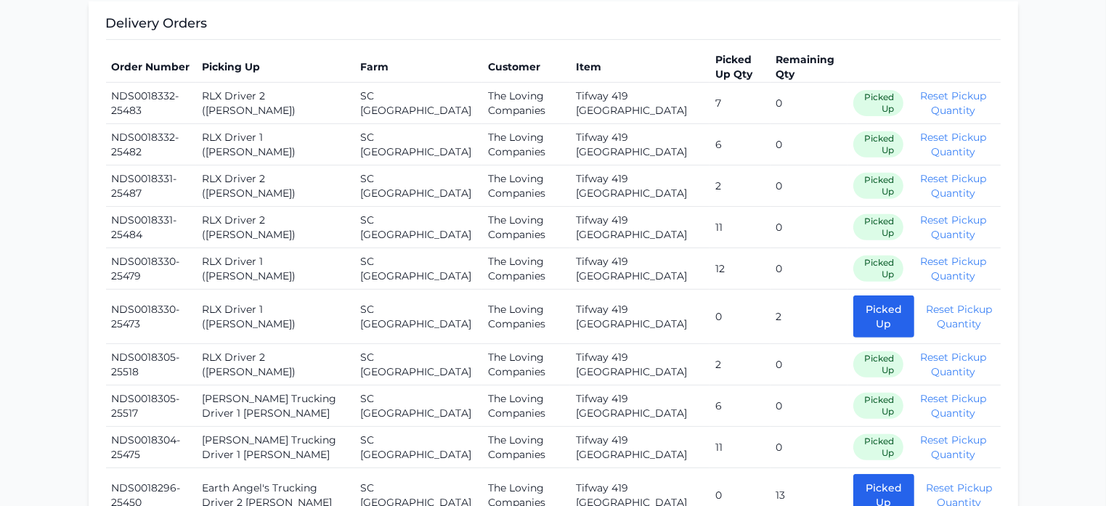
scroll to position [572, 0]
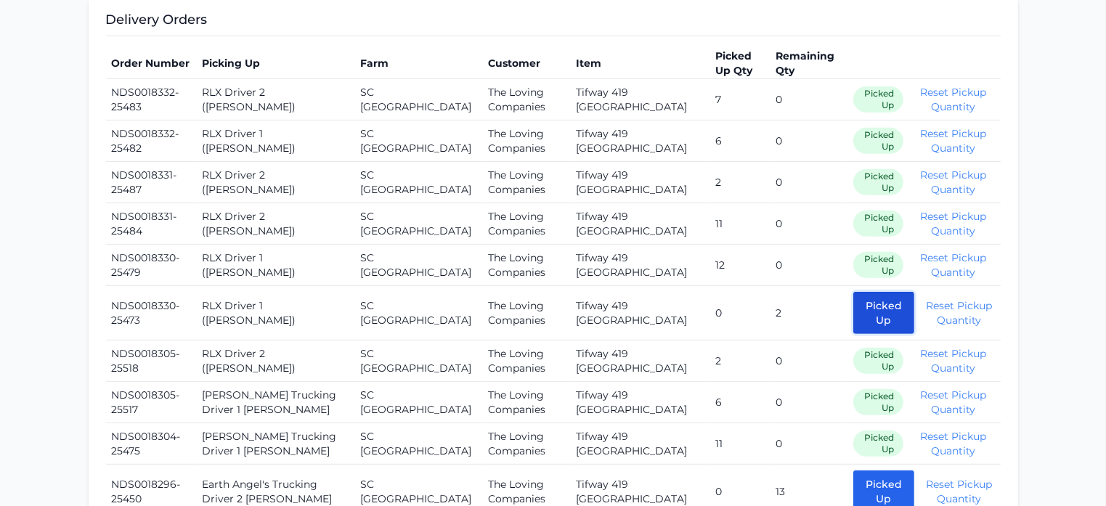
click at [854, 321] on button "Picked Up" at bounding box center [884, 313] width 61 height 42
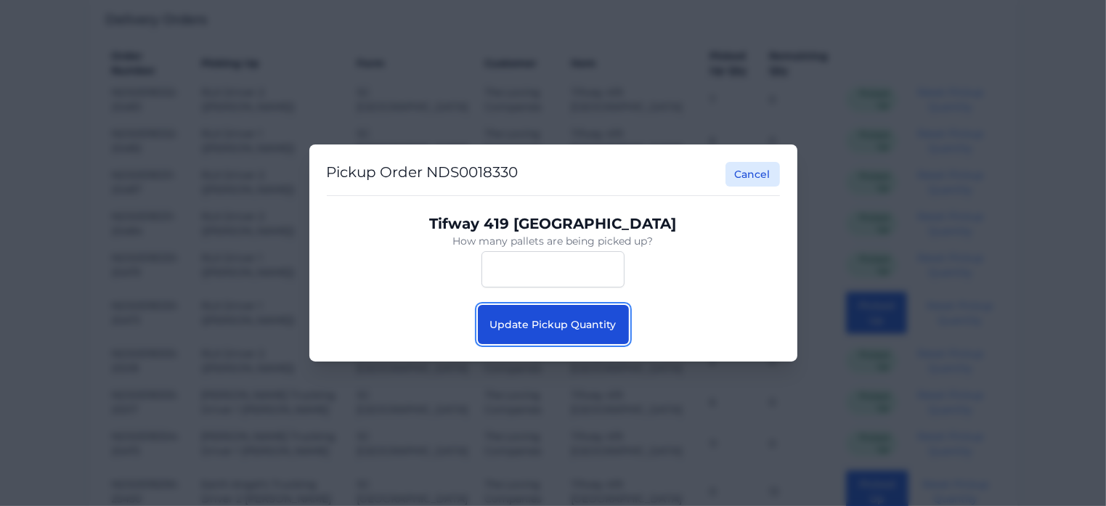
click at [580, 338] on button "Update Pickup Quantity" at bounding box center [553, 324] width 151 height 39
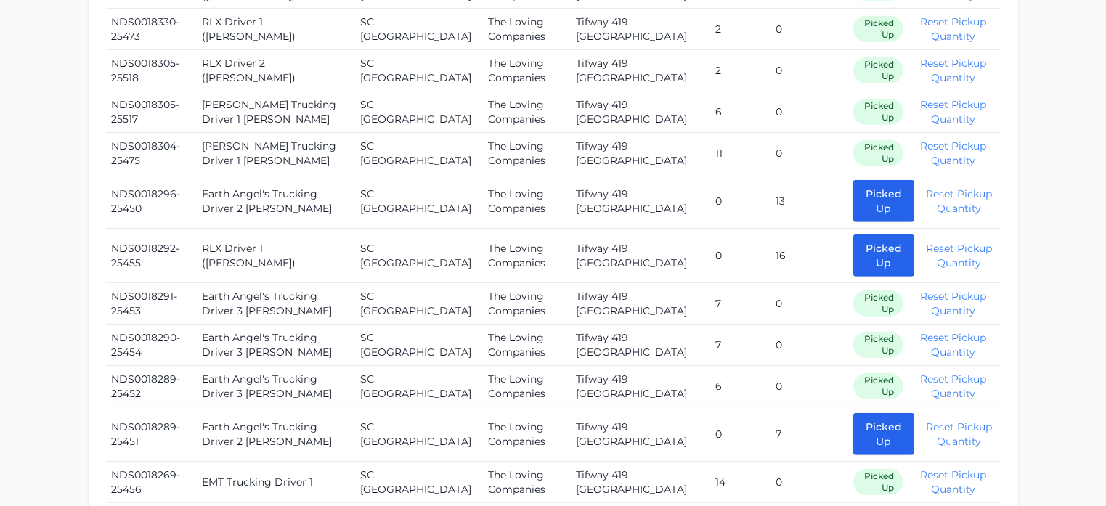
scroll to position [854, 0]
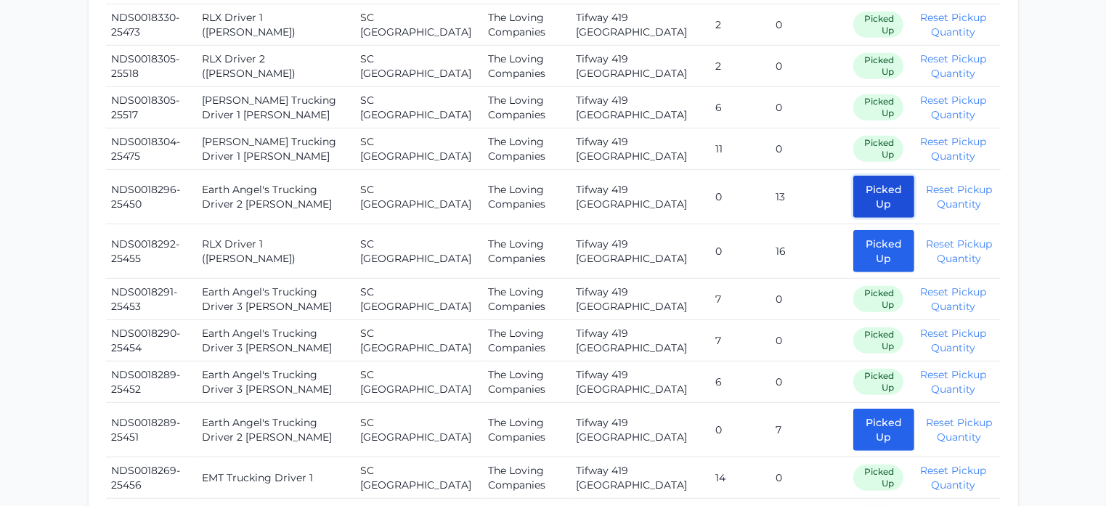
click at [854, 207] on button "Picked Up" at bounding box center [884, 197] width 61 height 42
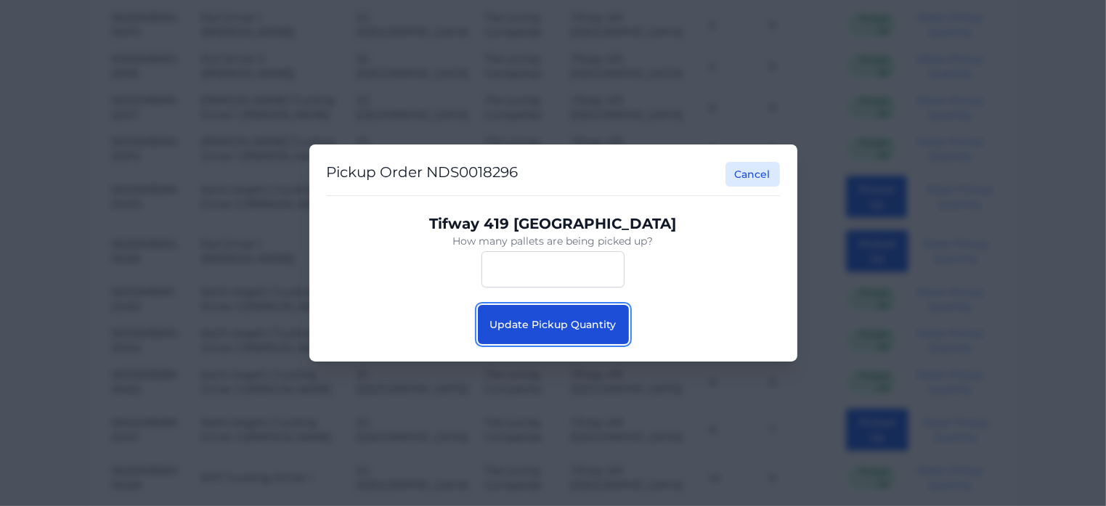
click at [582, 313] on button "Update Pickup Quantity" at bounding box center [553, 324] width 151 height 39
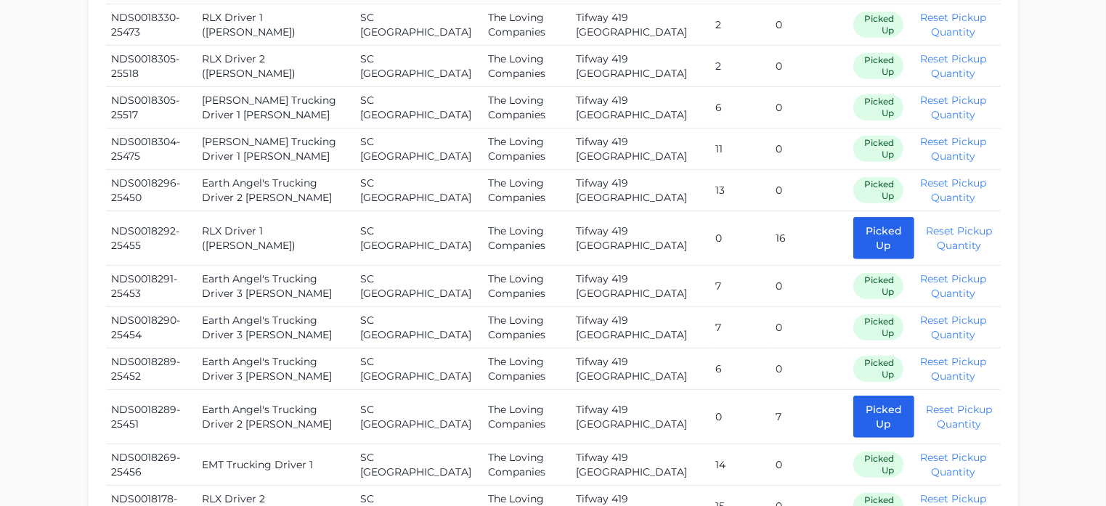
scroll to position [877, 0]
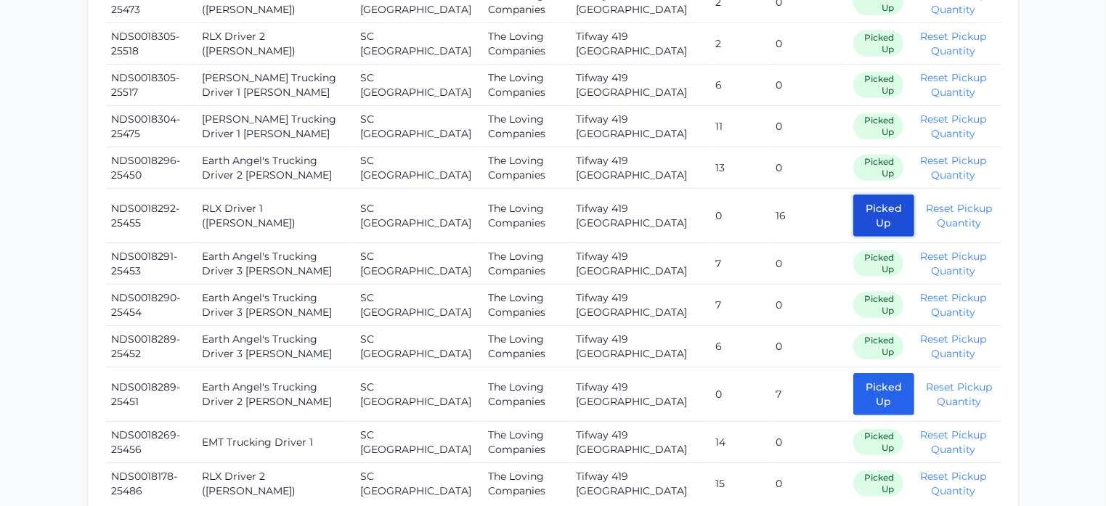
click at [857, 207] on button "Picked Up" at bounding box center [884, 216] width 61 height 42
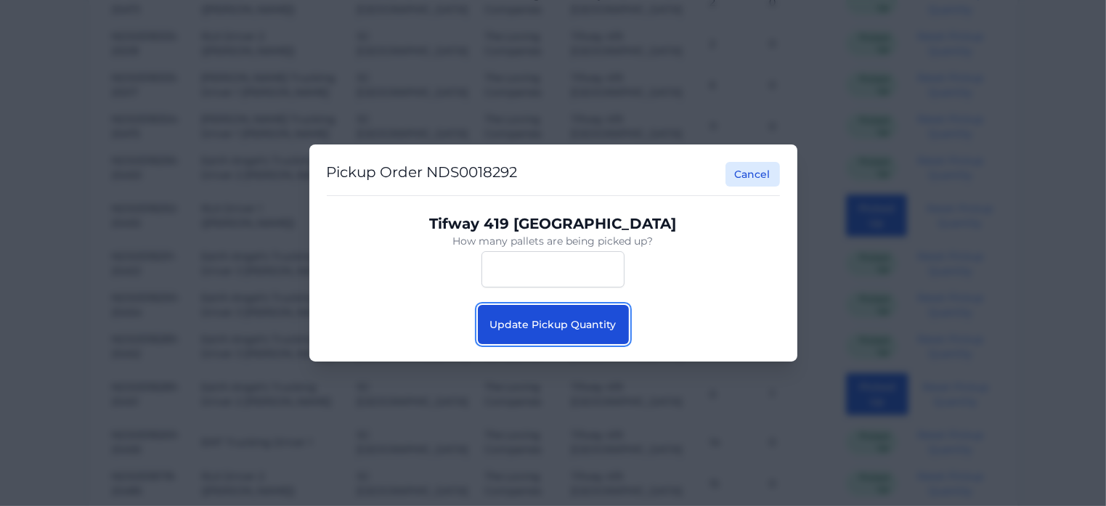
click at [555, 315] on button "Update Pickup Quantity" at bounding box center [553, 324] width 151 height 39
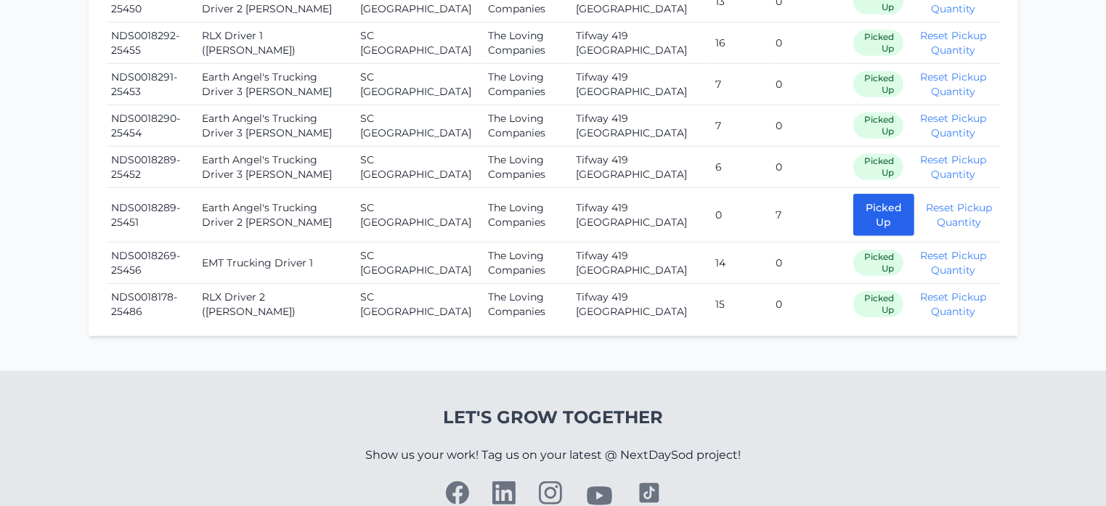
scroll to position [1060, 0]
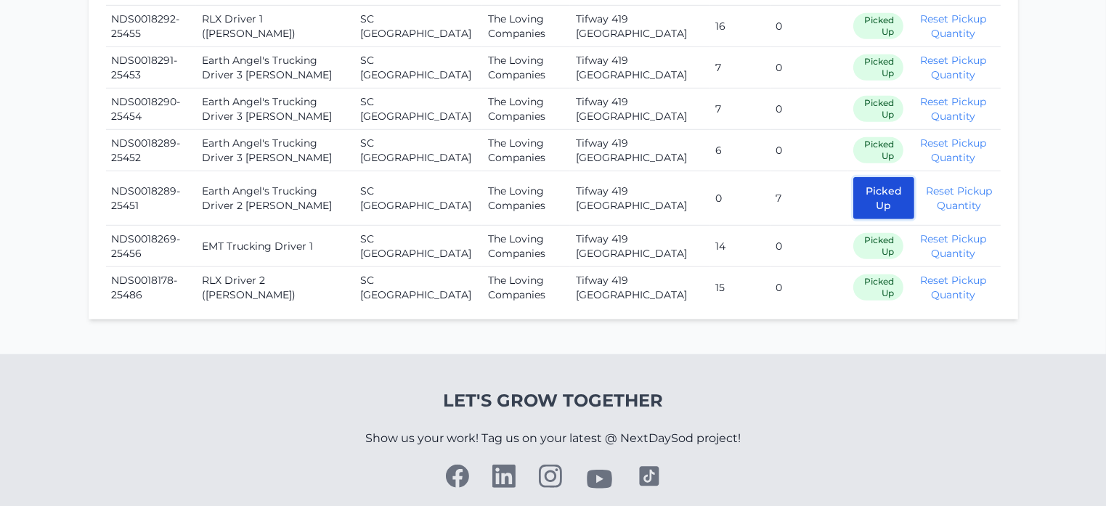
click at [854, 206] on button "Picked Up" at bounding box center [884, 198] width 61 height 42
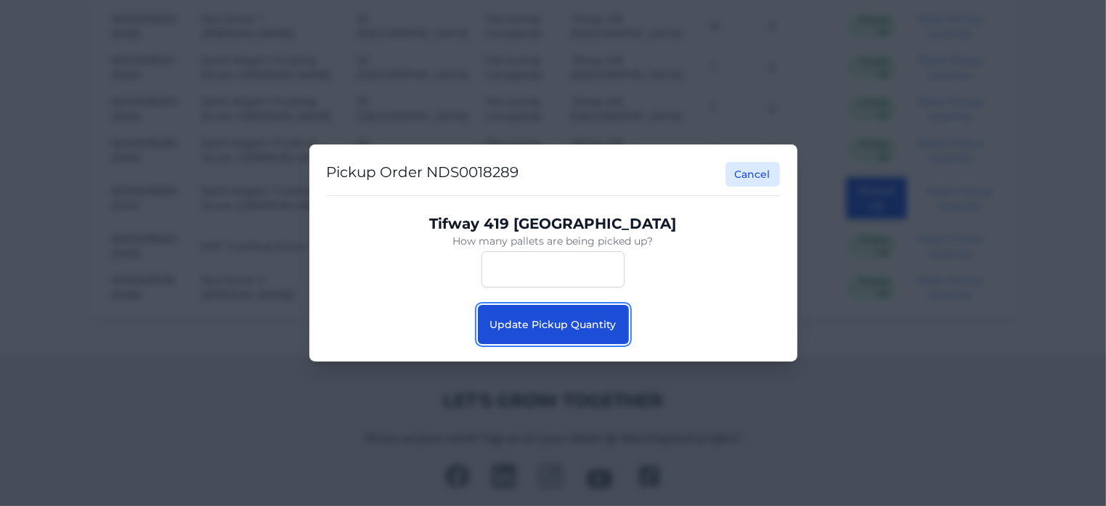
click at [546, 336] on button "Update Pickup Quantity" at bounding box center [553, 324] width 151 height 39
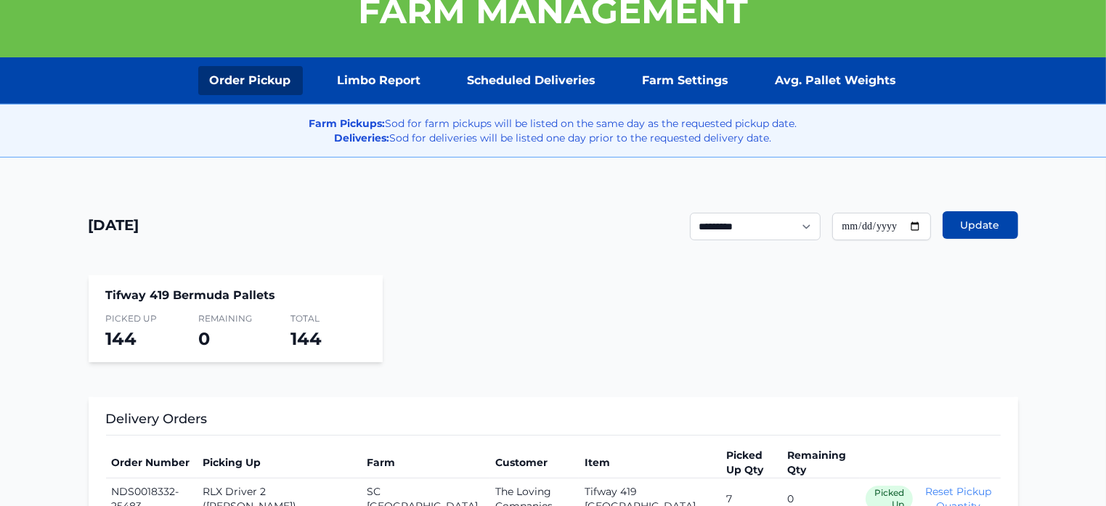
scroll to position [174, 0]
